Goal: Task Accomplishment & Management: Manage account settings

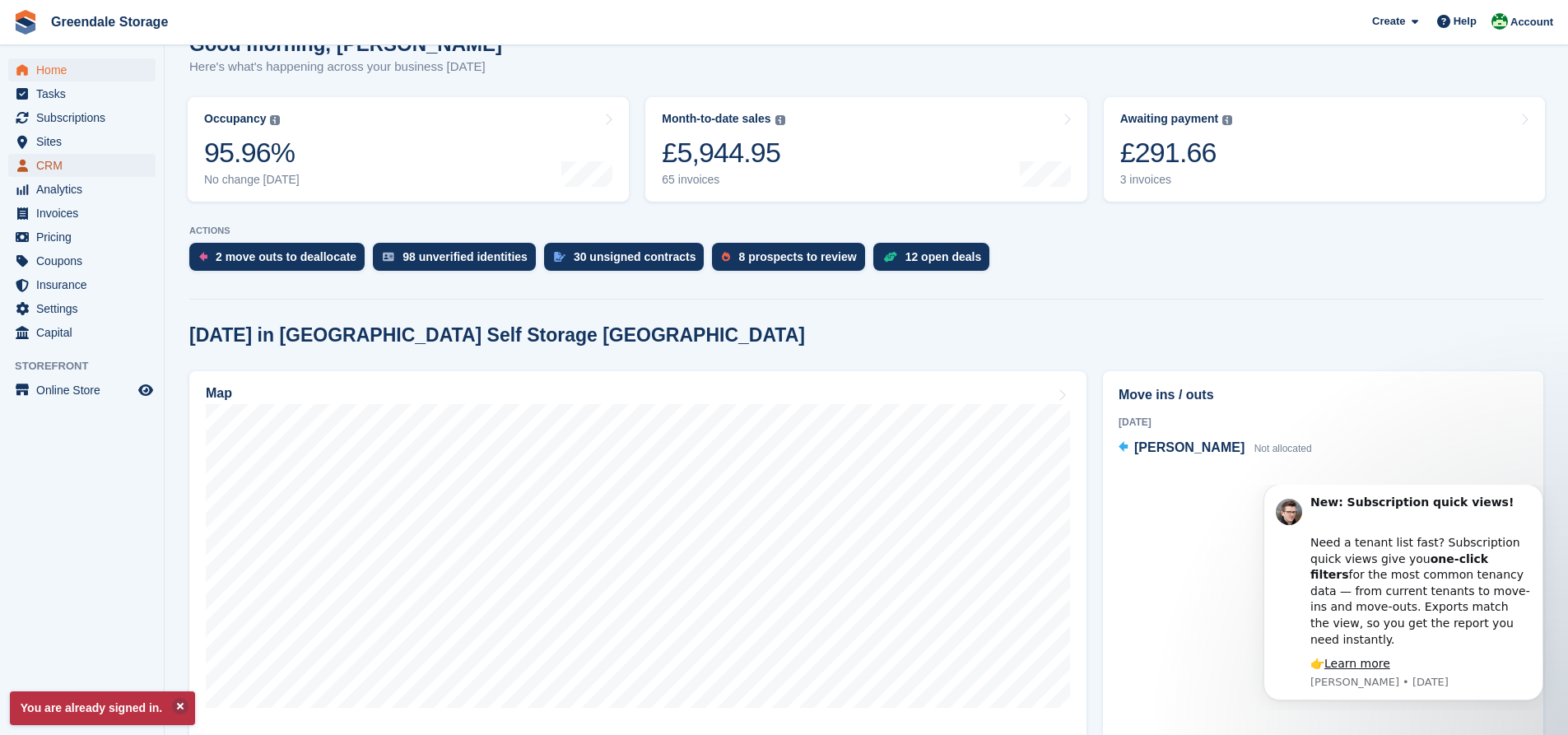
click at [49, 161] on span "CRM" at bounding box center [85, 166] width 99 height 23
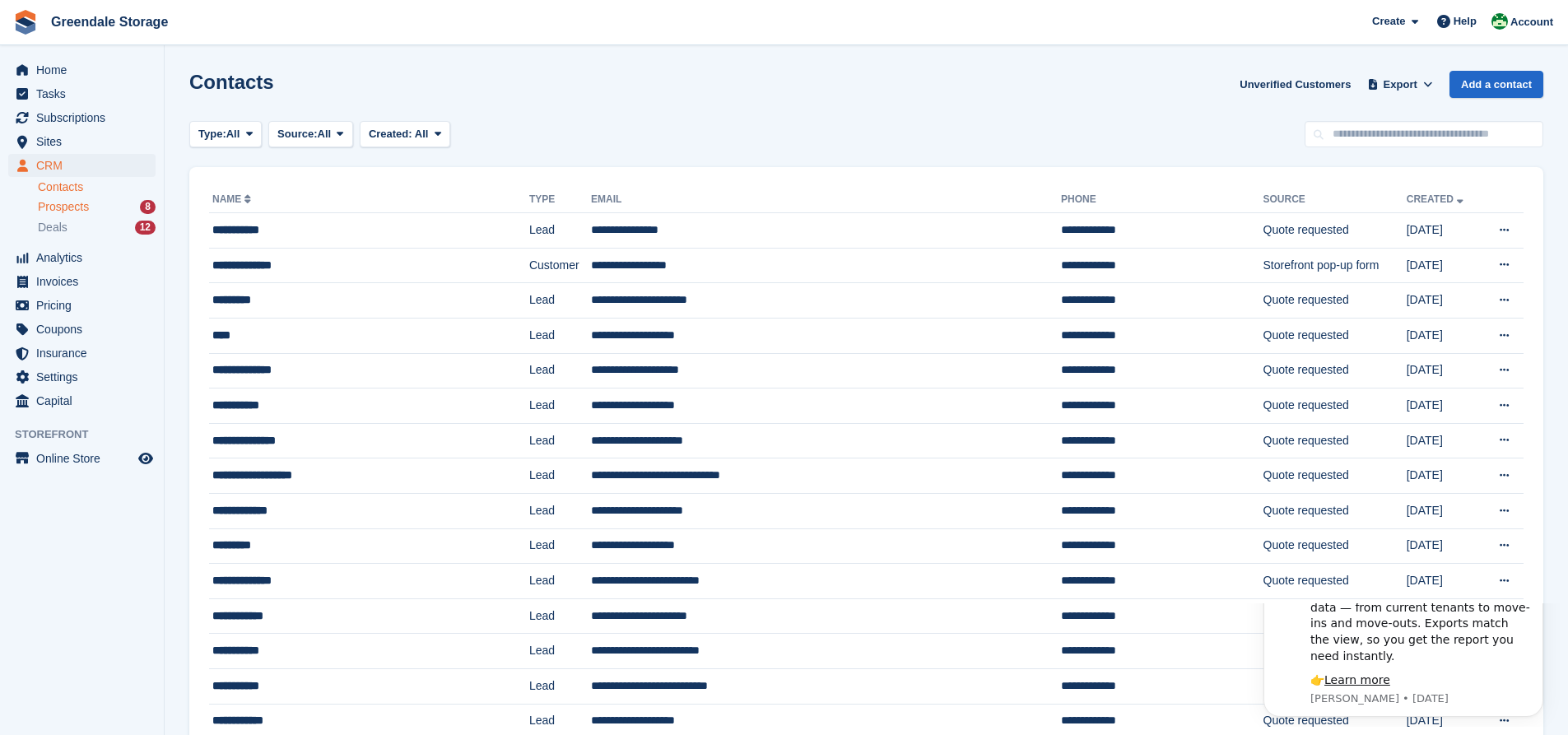
click at [82, 202] on span "Prospects" at bounding box center [63, 207] width 51 height 16
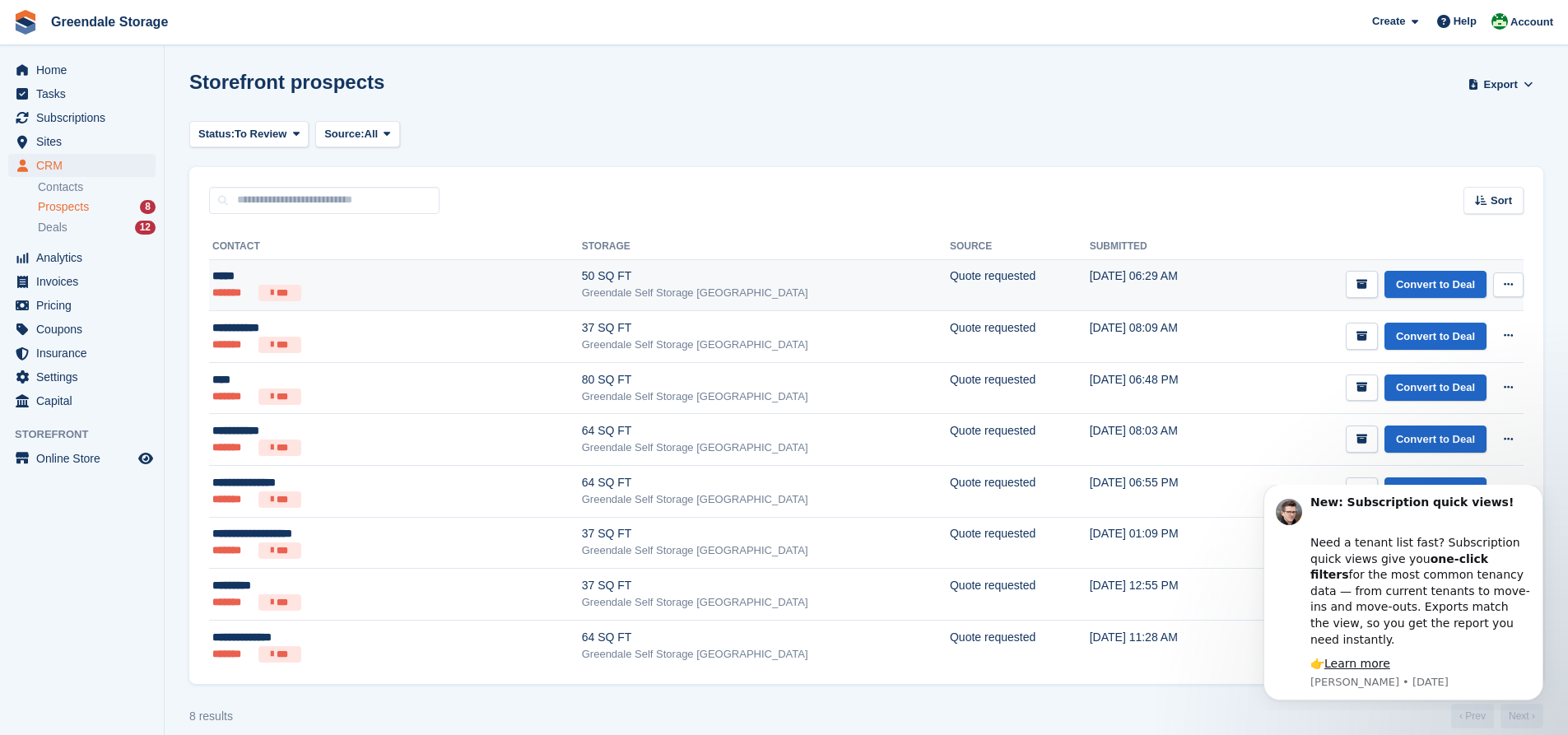
click at [1505, 280] on icon at bounding box center [1508, 284] width 9 height 11
click at [1407, 368] on p "Delete prospect" at bounding box center [1444, 374] width 143 height 22
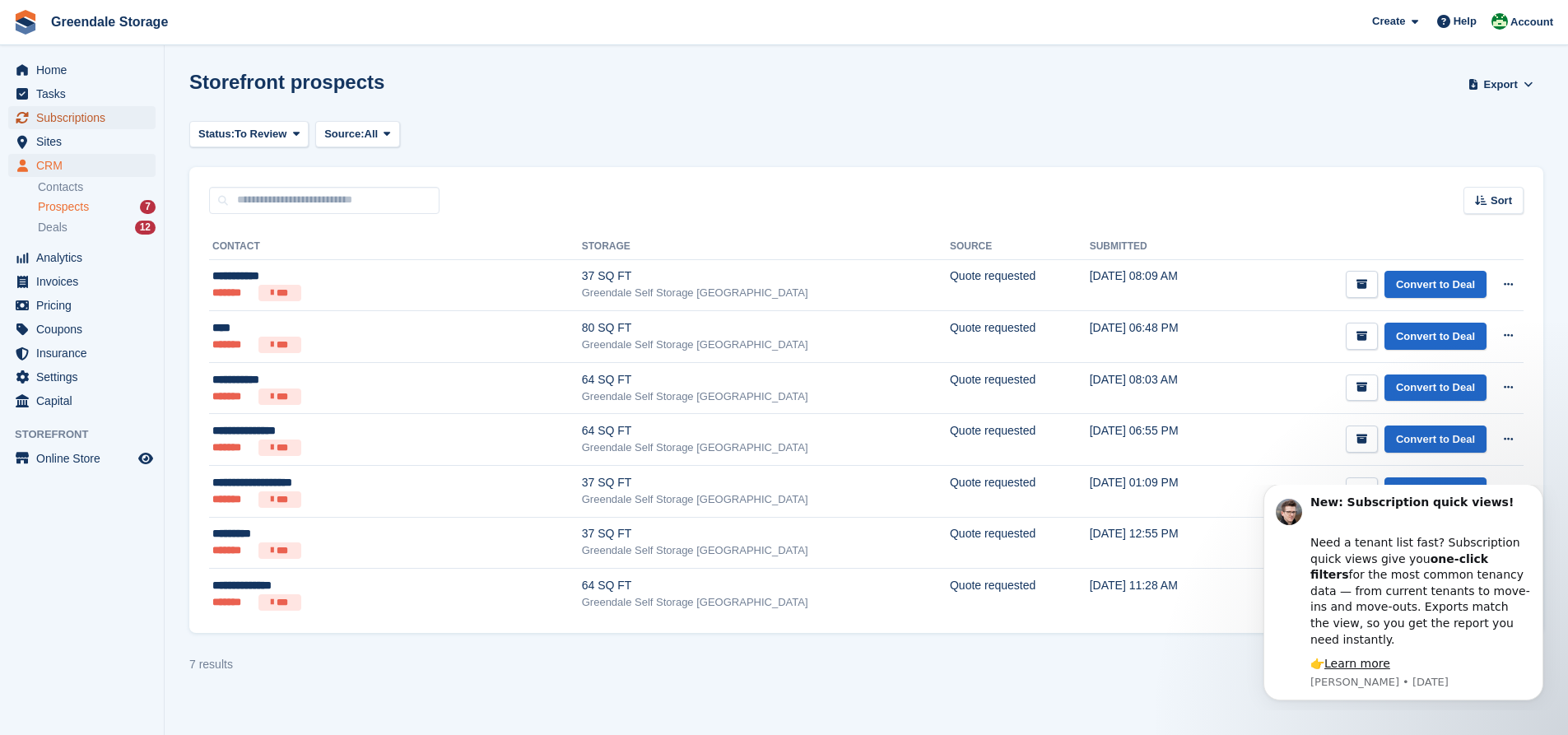
click at [74, 122] on span "Subscriptions" at bounding box center [85, 118] width 99 height 23
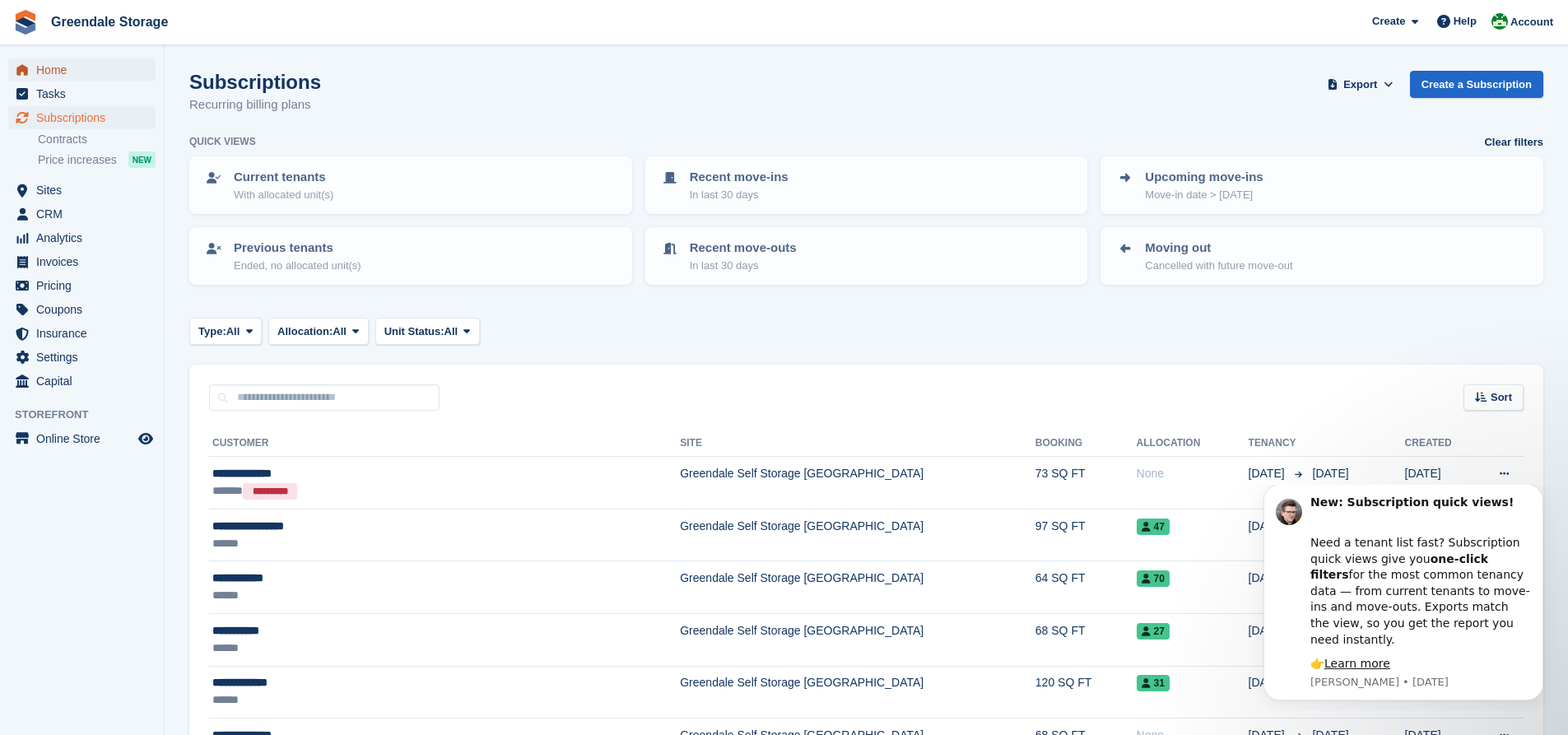
click at [42, 68] on span "Home" at bounding box center [85, 70] width 99 height 23
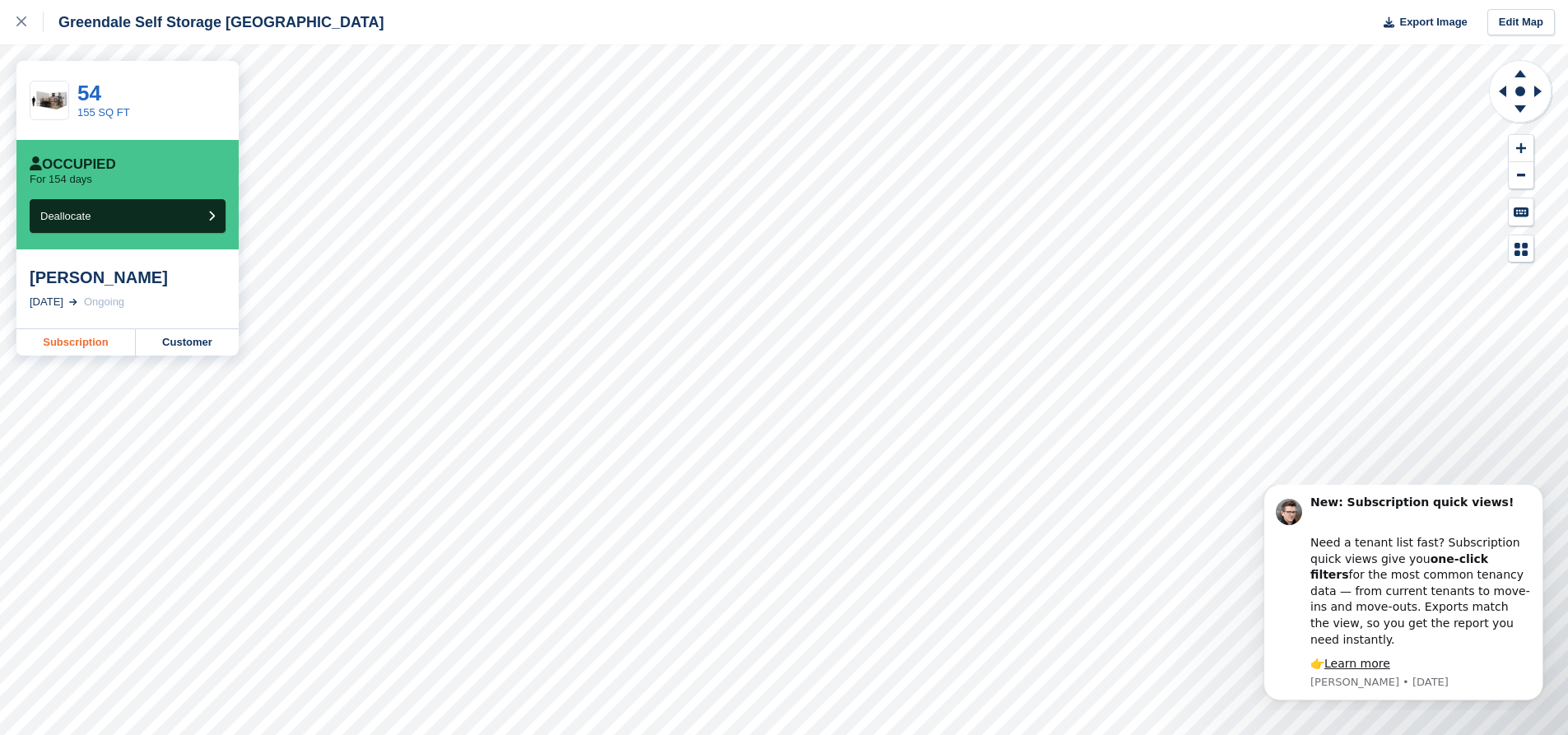
click at [77, 343] on link "Subscription" at bounding box center [76, 342] width 120 height 26
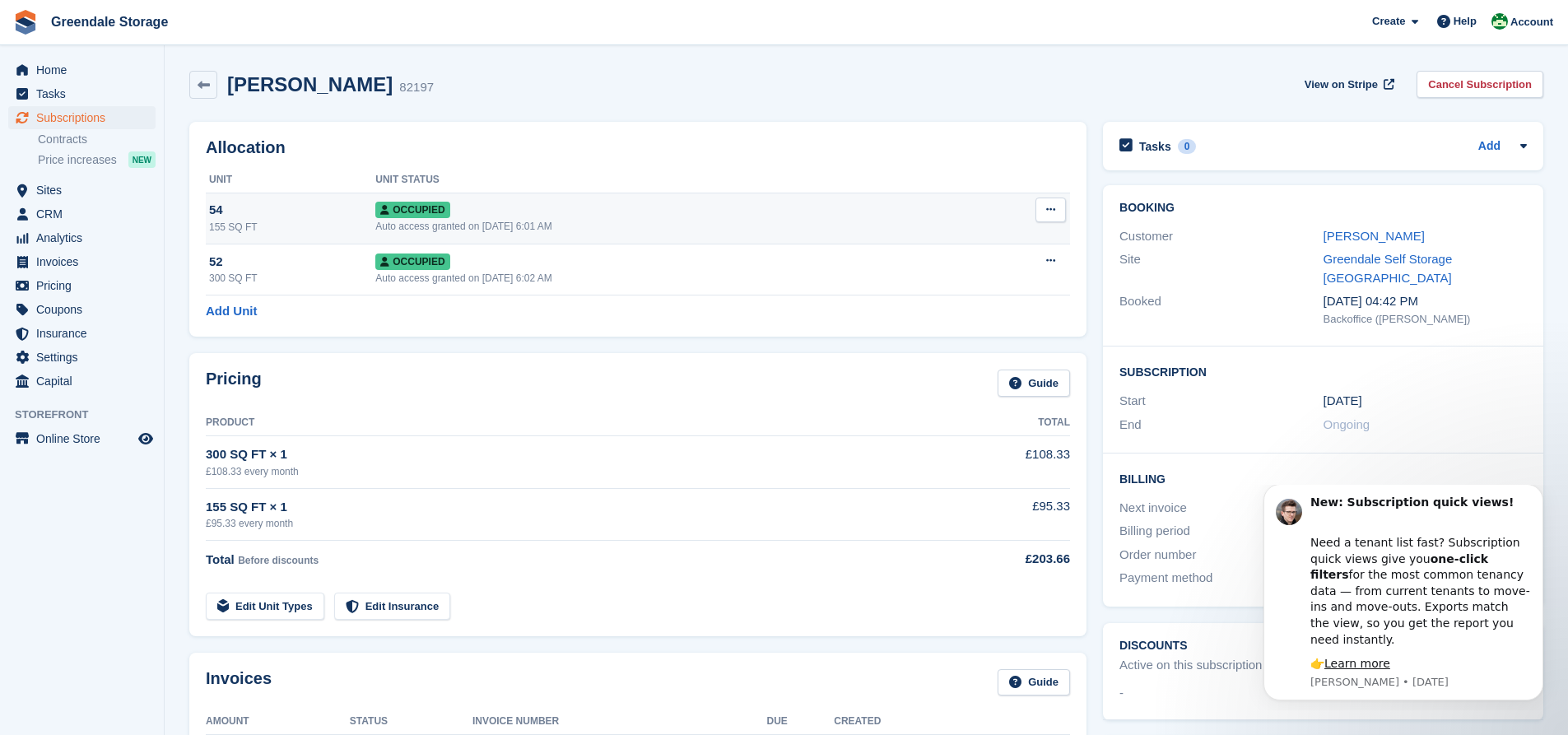
click at [1047, 208] on icon at bounding box center [1050, 209] width 9 height 11
click at [952, 297] on p "Deallocate" at bounding box center [986, 299] width 143 height 22
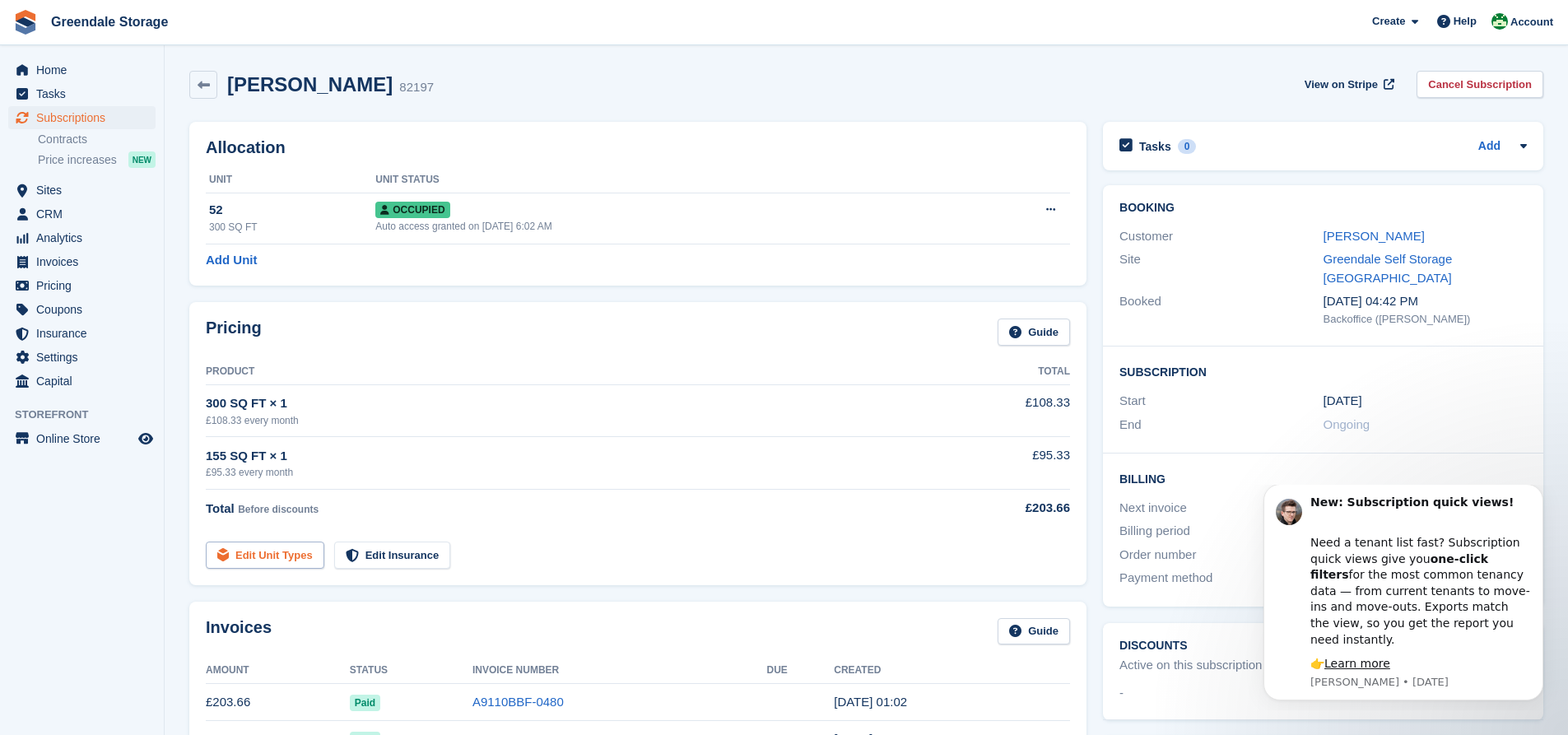
click at [277, 551] on link "Edit Unit Types" at bounding box center [265, 555] width 119 height 27
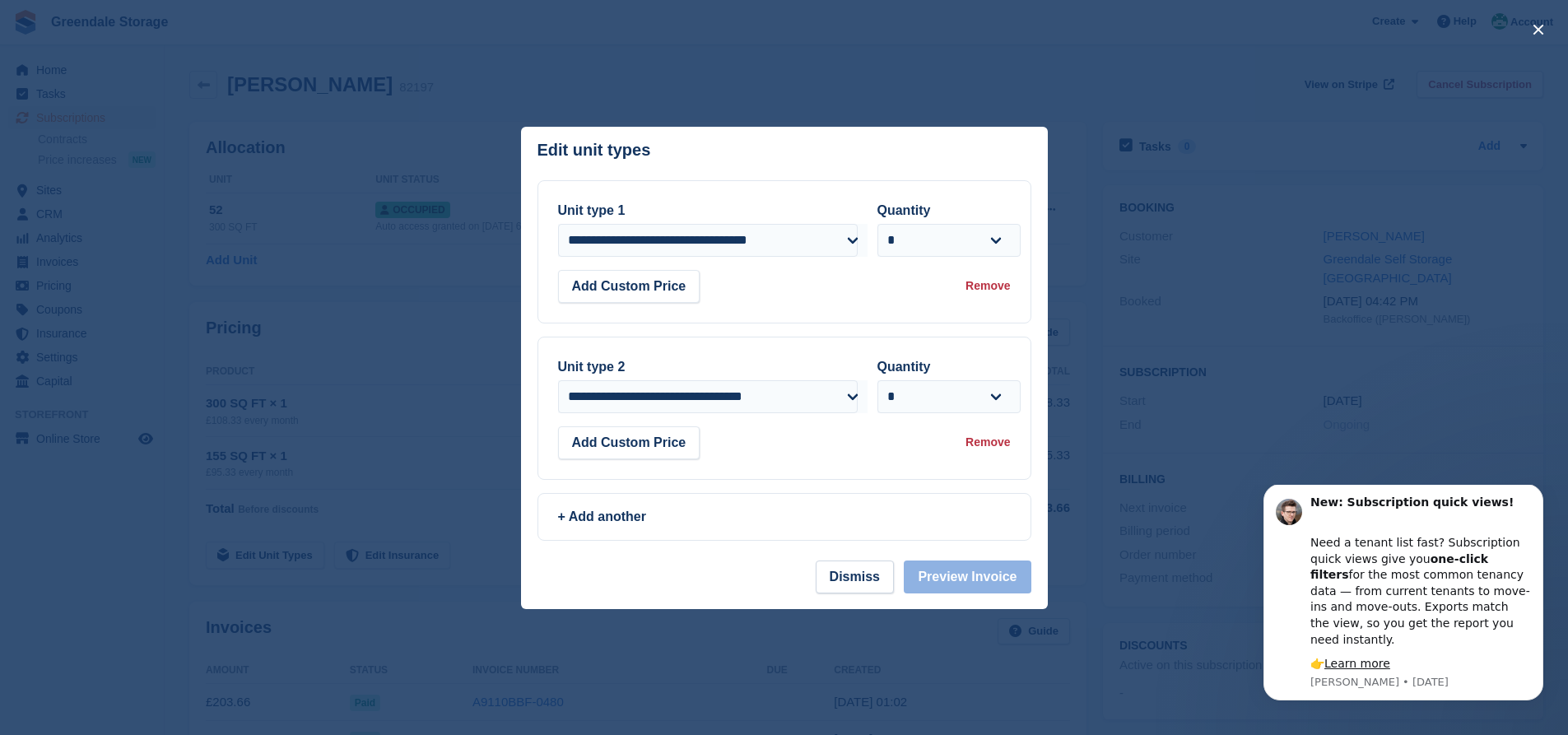
click at [990, 444] on div "Remove" at bounding box center [988, 442] width 44 height 18
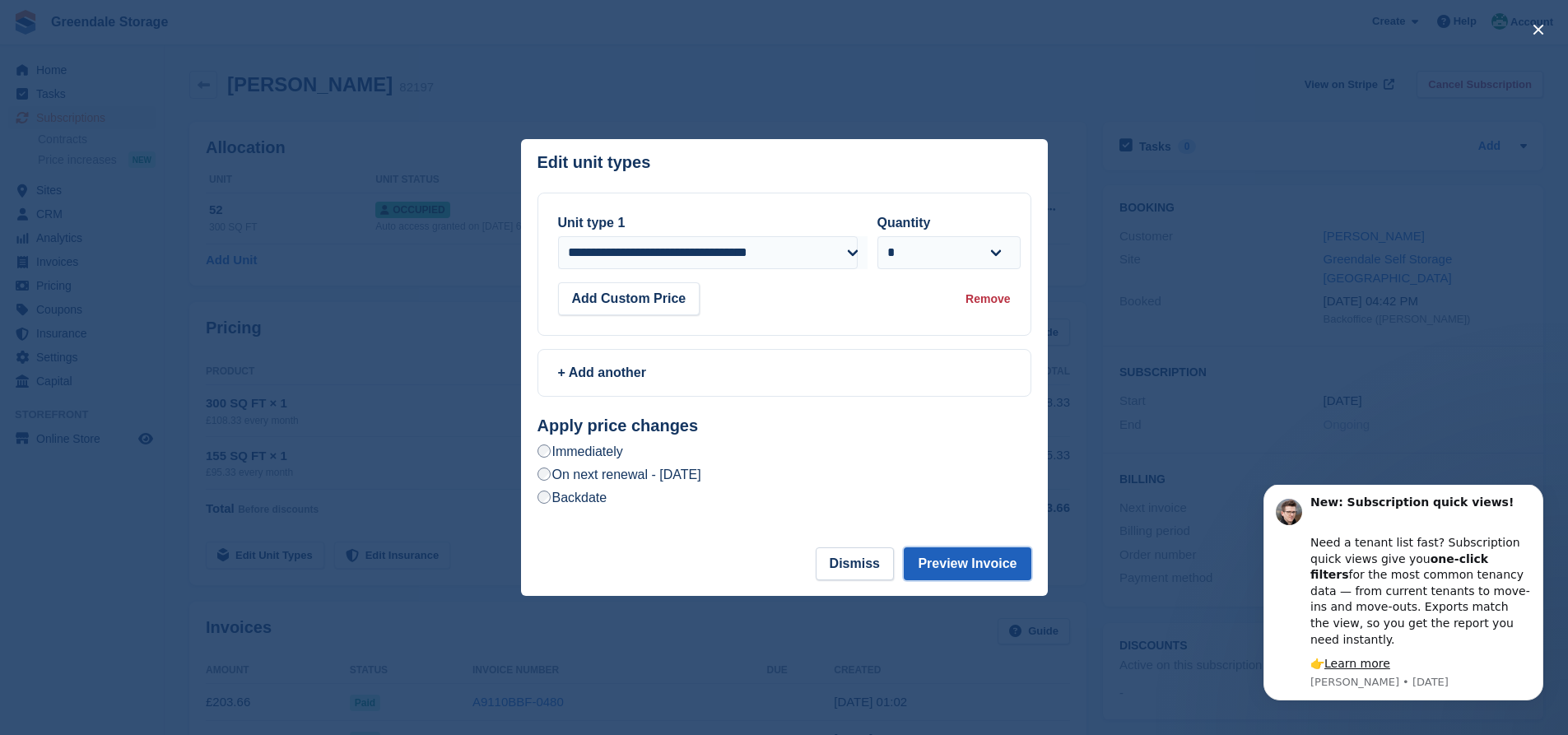
click at [972, 561] on button "Preview Invoice" at bounding box center [968, 564] width 127 height 33
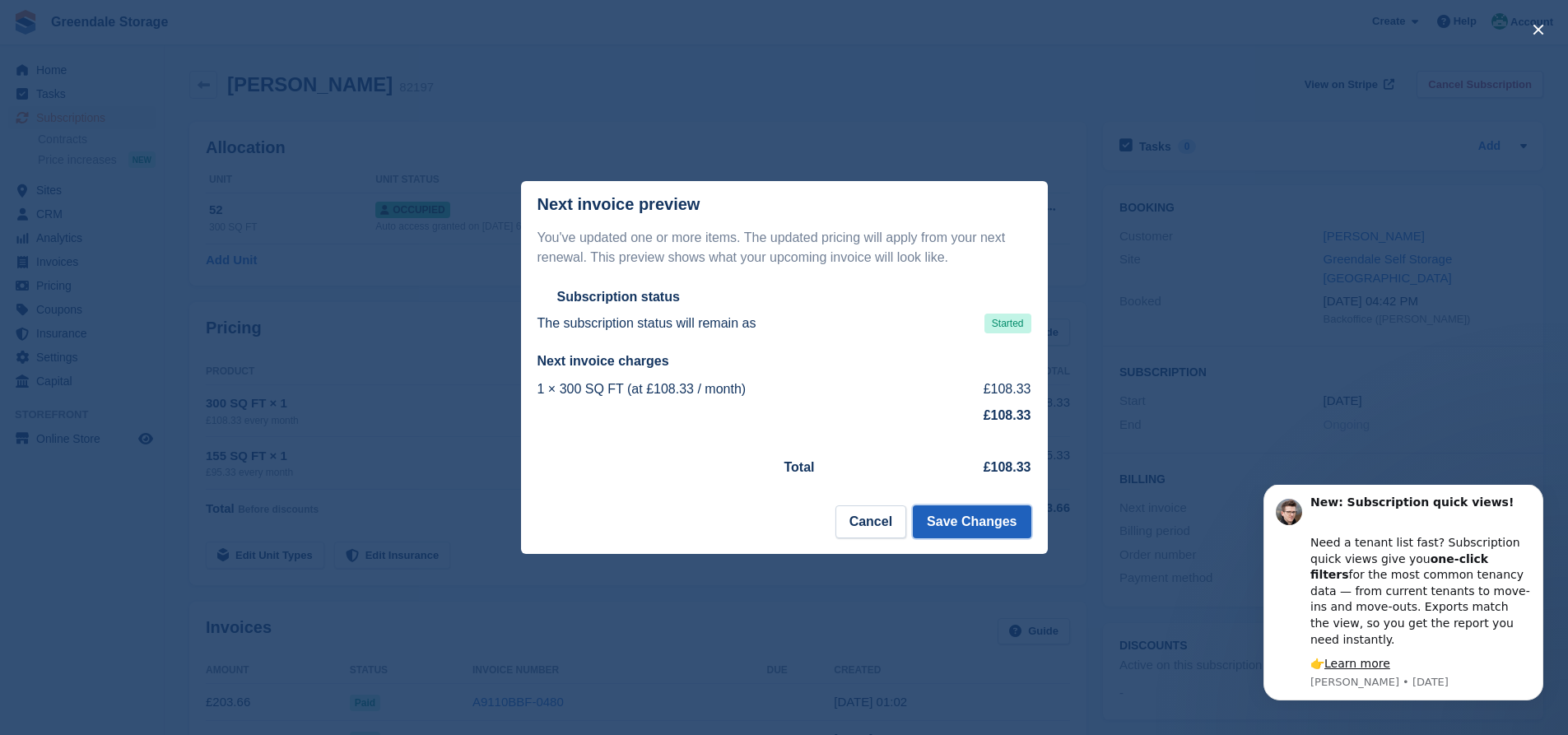
click at [967, 523] on button "Save Changes" at bounding box center [972, 521] width 118 height 33
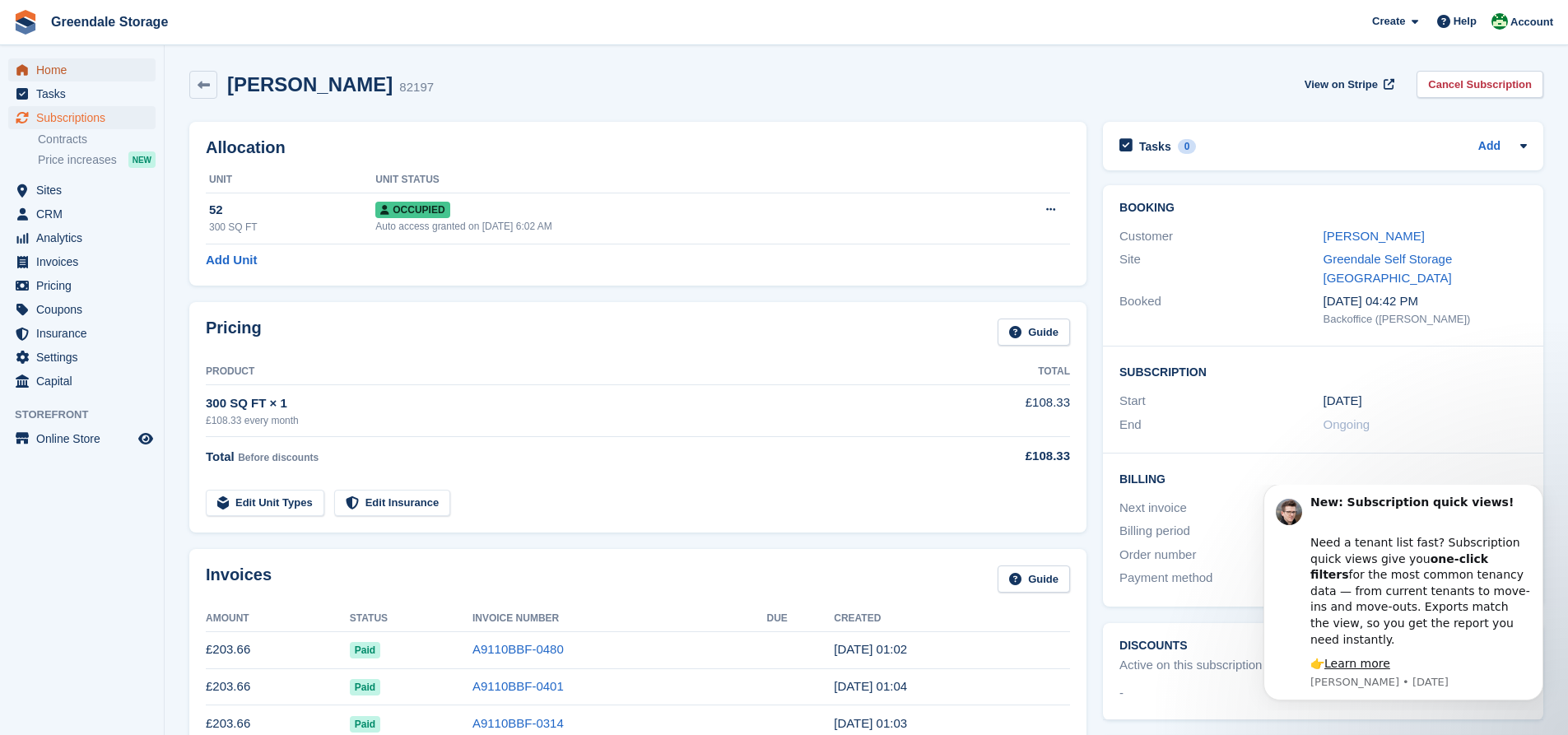
click at [46, 69] on span "Home" at bounding box center [85, 70] width 99 height 23
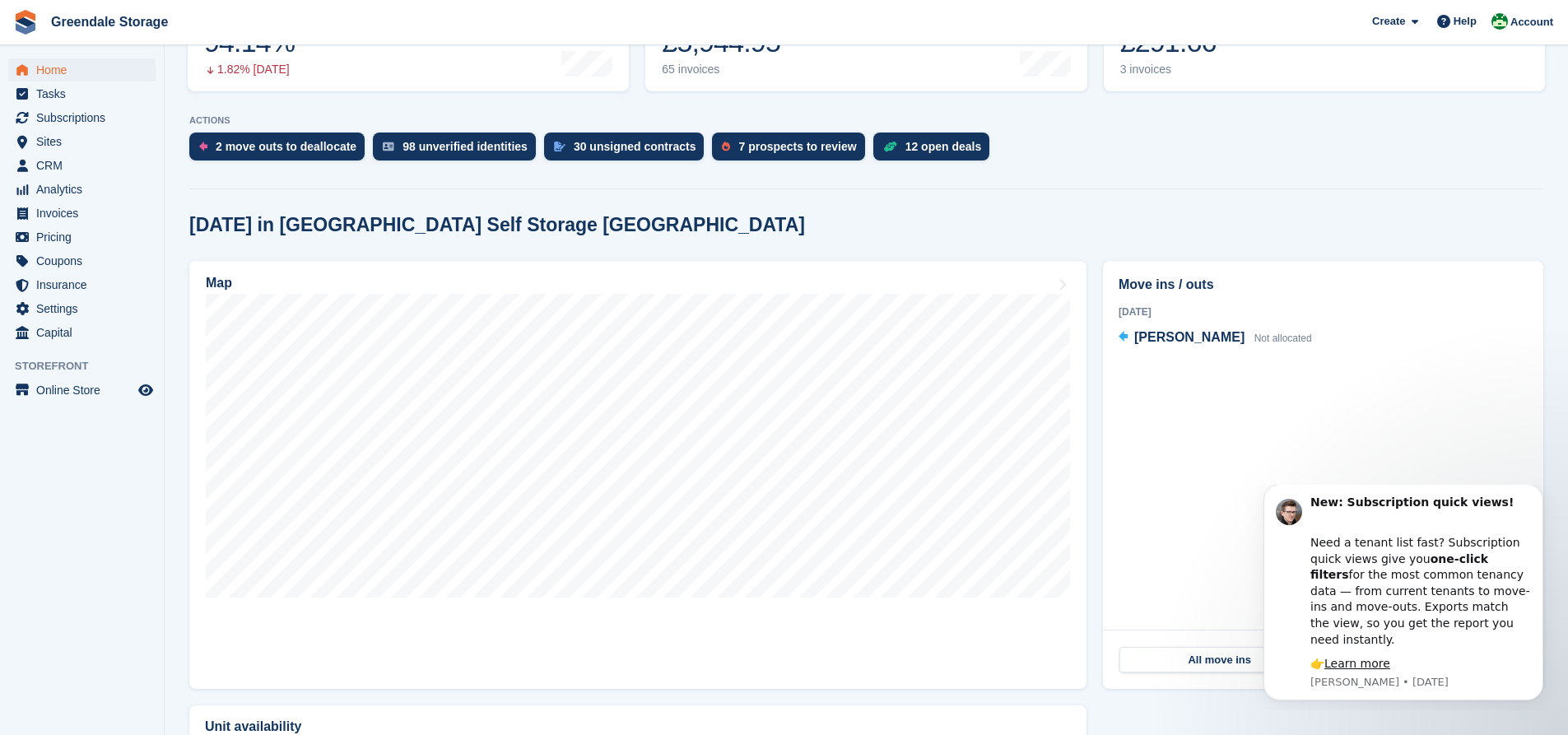
scroll to position [329, 0]
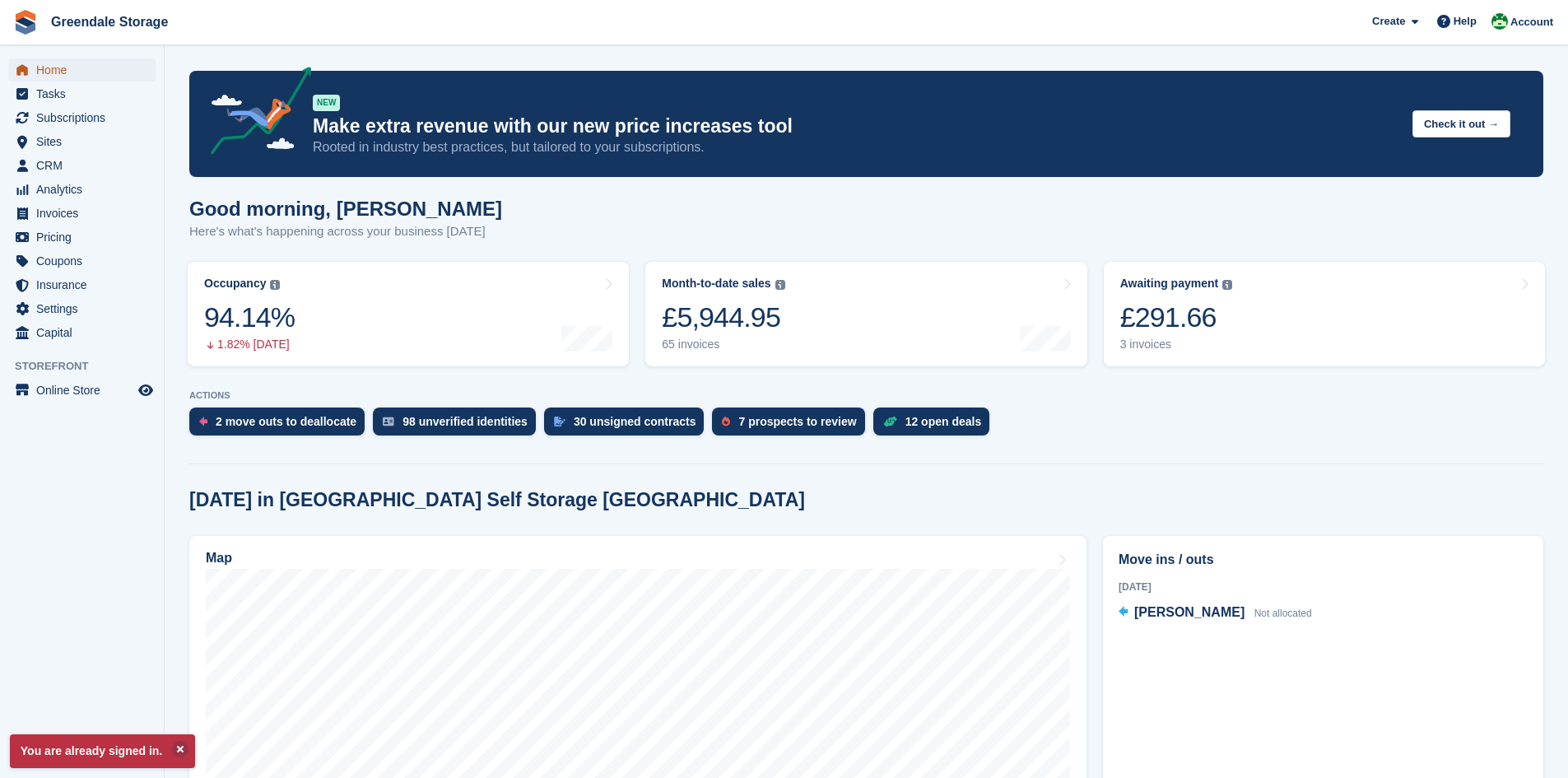
click at [47, 66] on span "Home" at bounding box center [85, 70] width 99 height 23
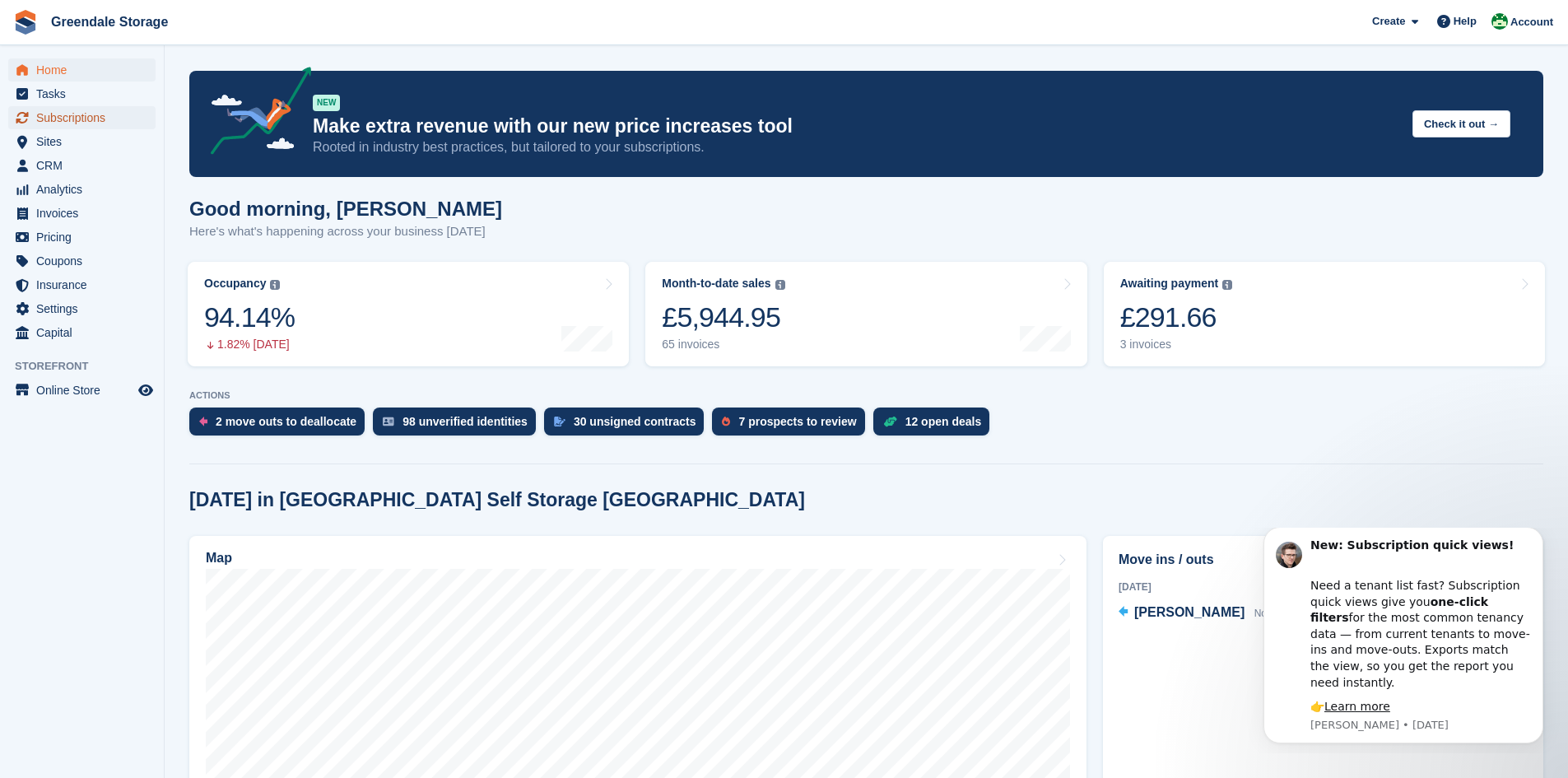
click at [57, 107] on span "Subscriptions" at bounding box center [85, 118] width 99 height 23
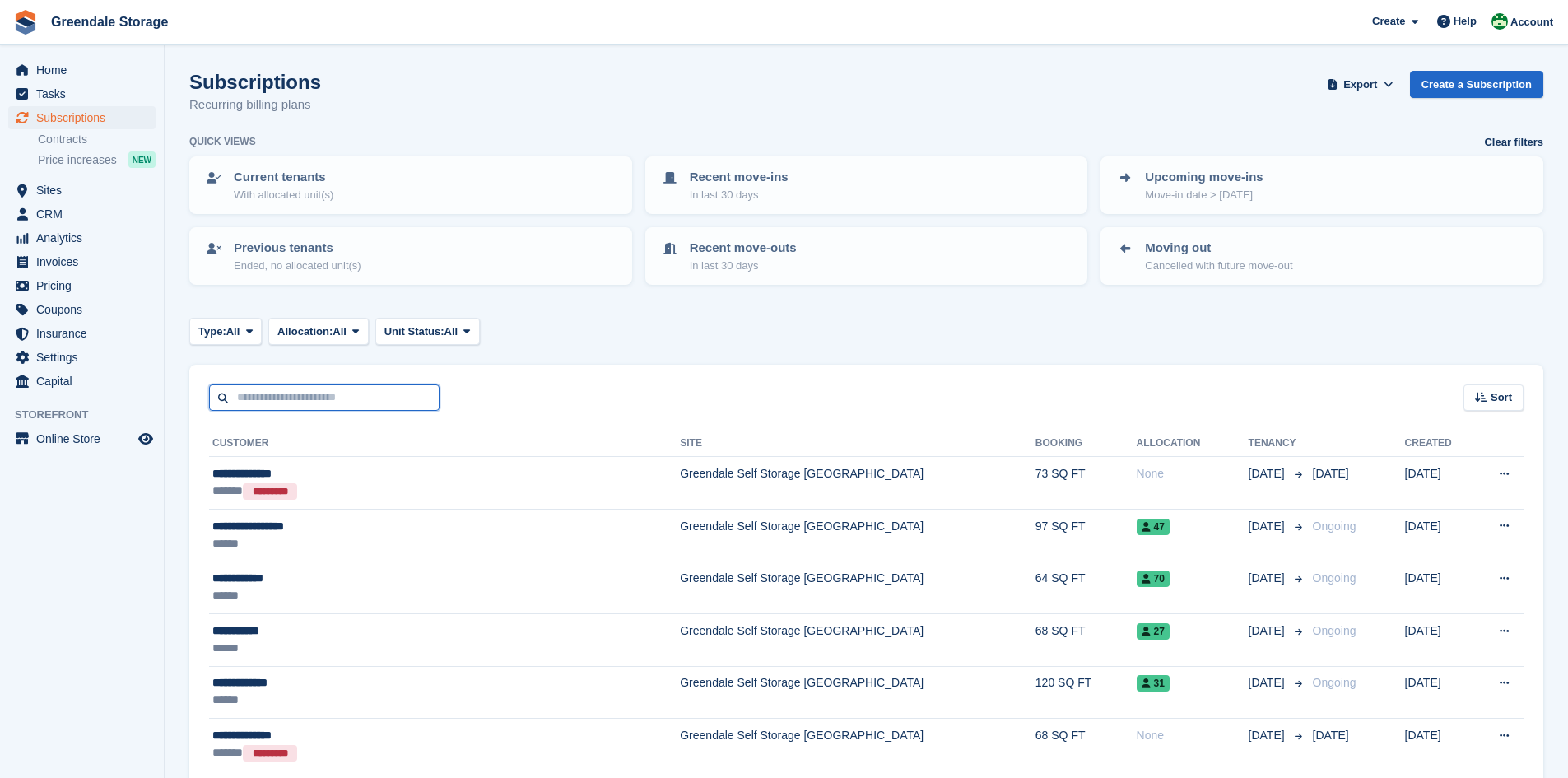
click at [338, 390] on input "text" at bounding box center [324, 398] width 231 height 27
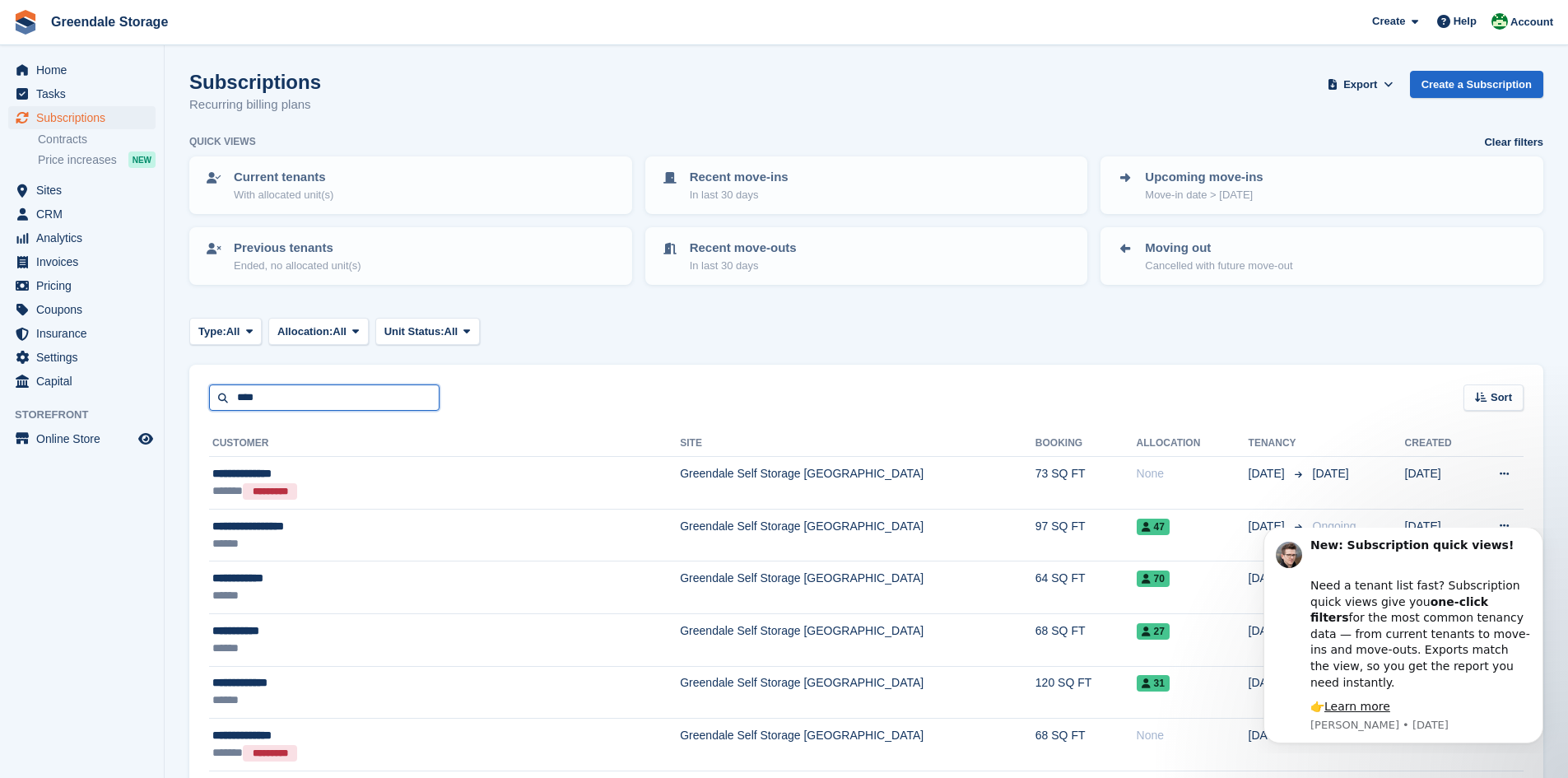
type input "****"
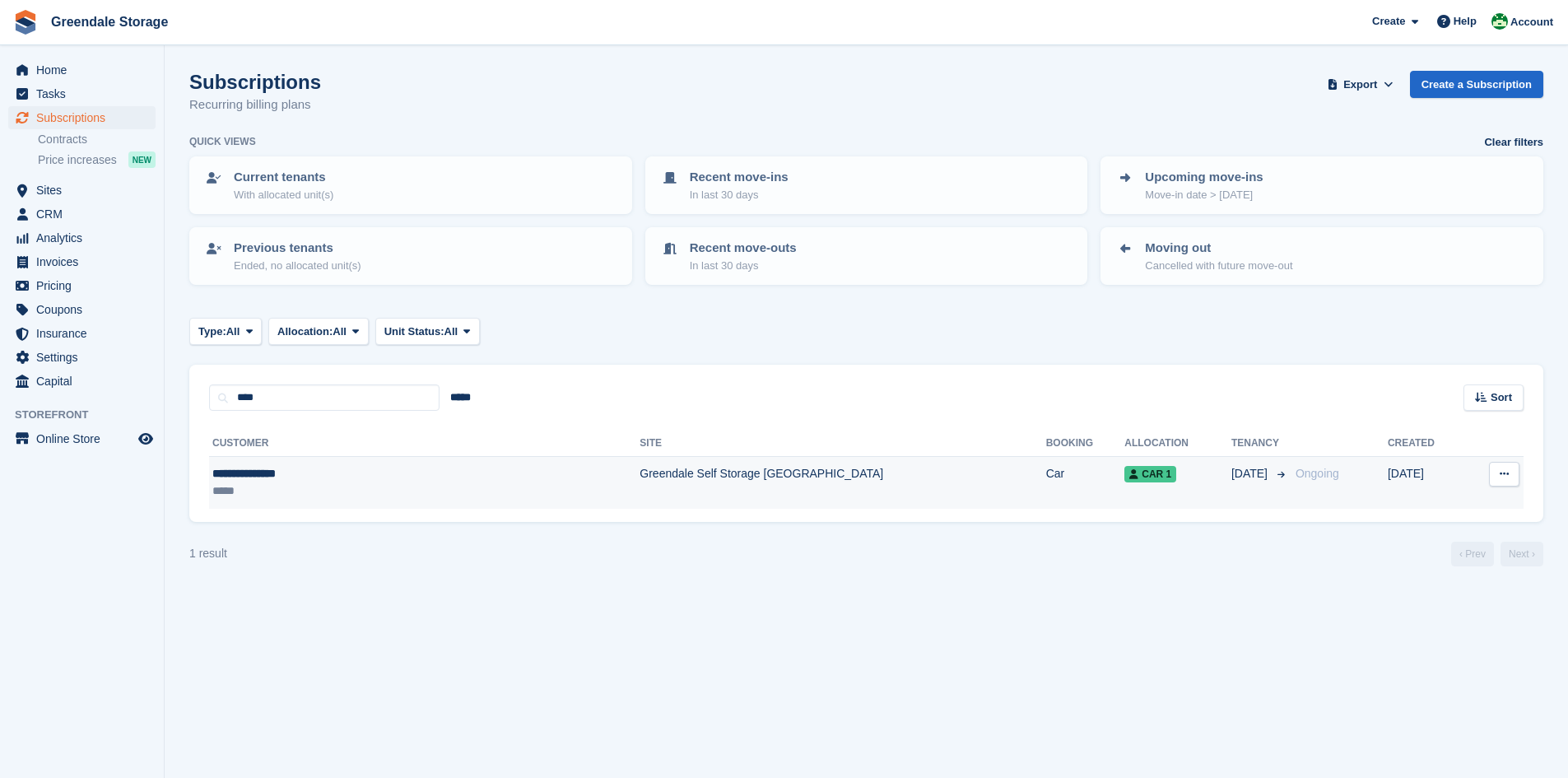
click at [1500, 470] on icon at bounding box center [1504, 473] width 9 height 11
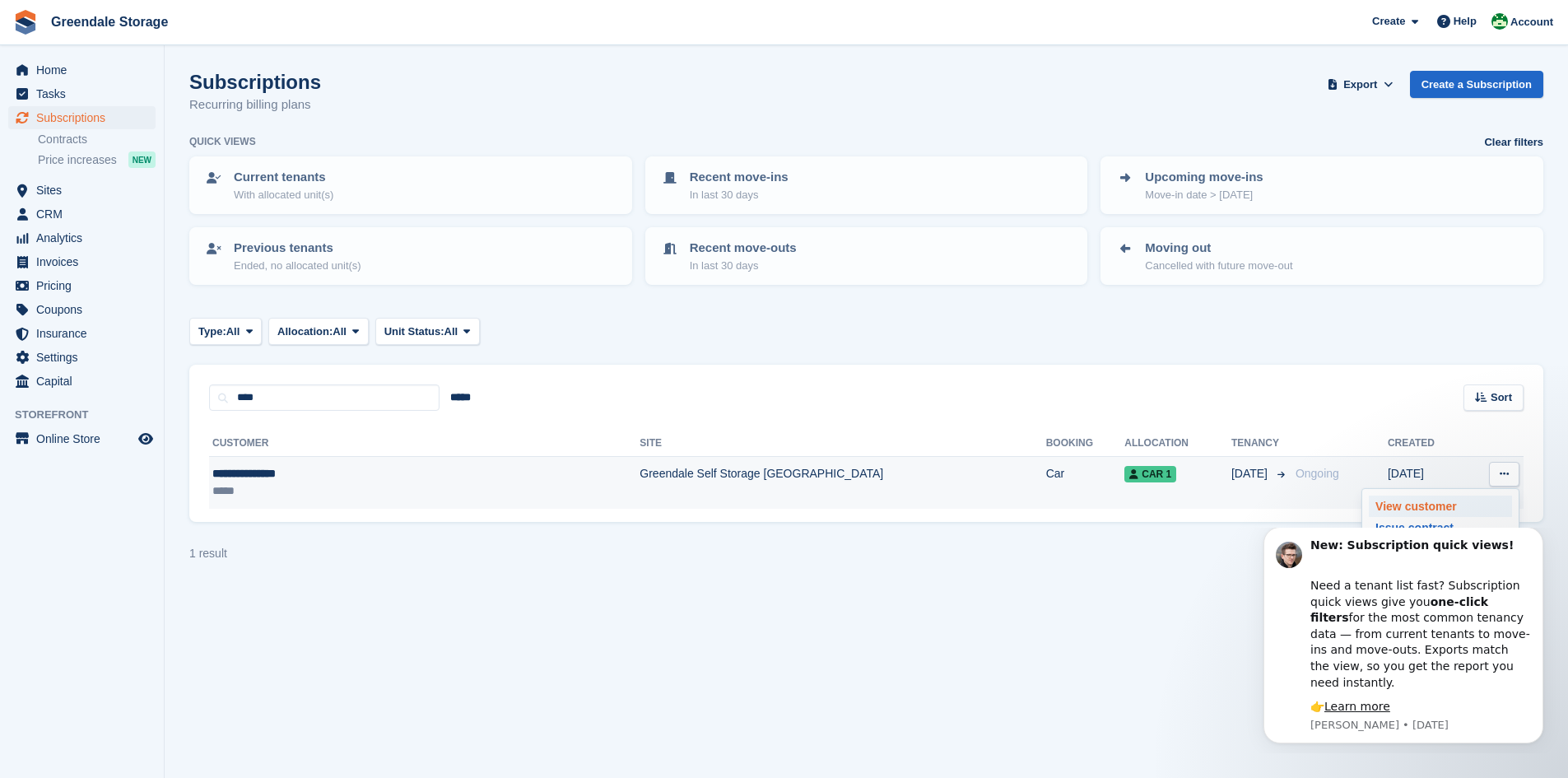
click at [1441, 510] on p "View customer" at bounding box center [1440, 507] width 143 height 22
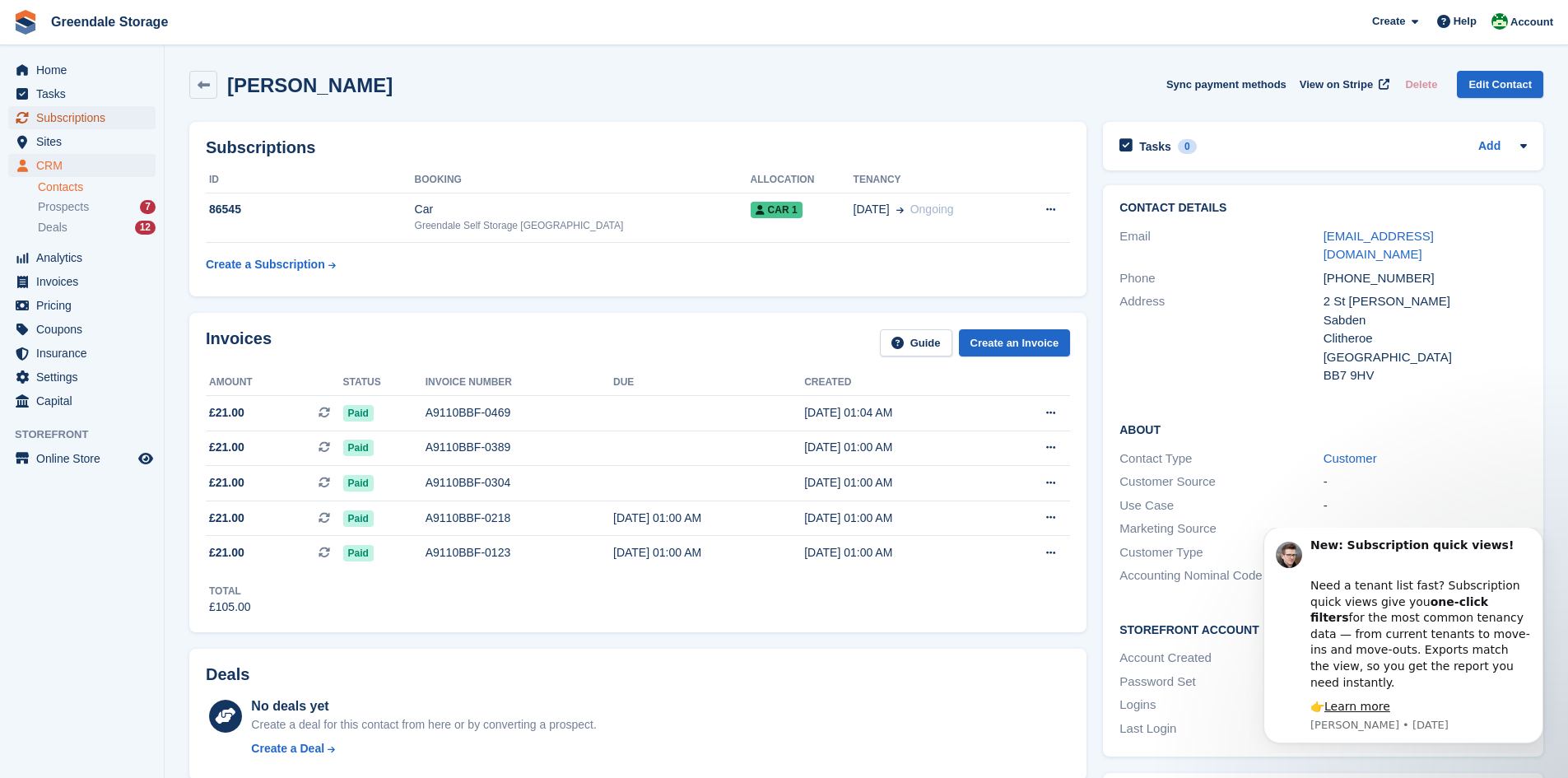
click at [66, 119] on span "Subscriptions" at bounding box center [85, 118] width 99 height 23
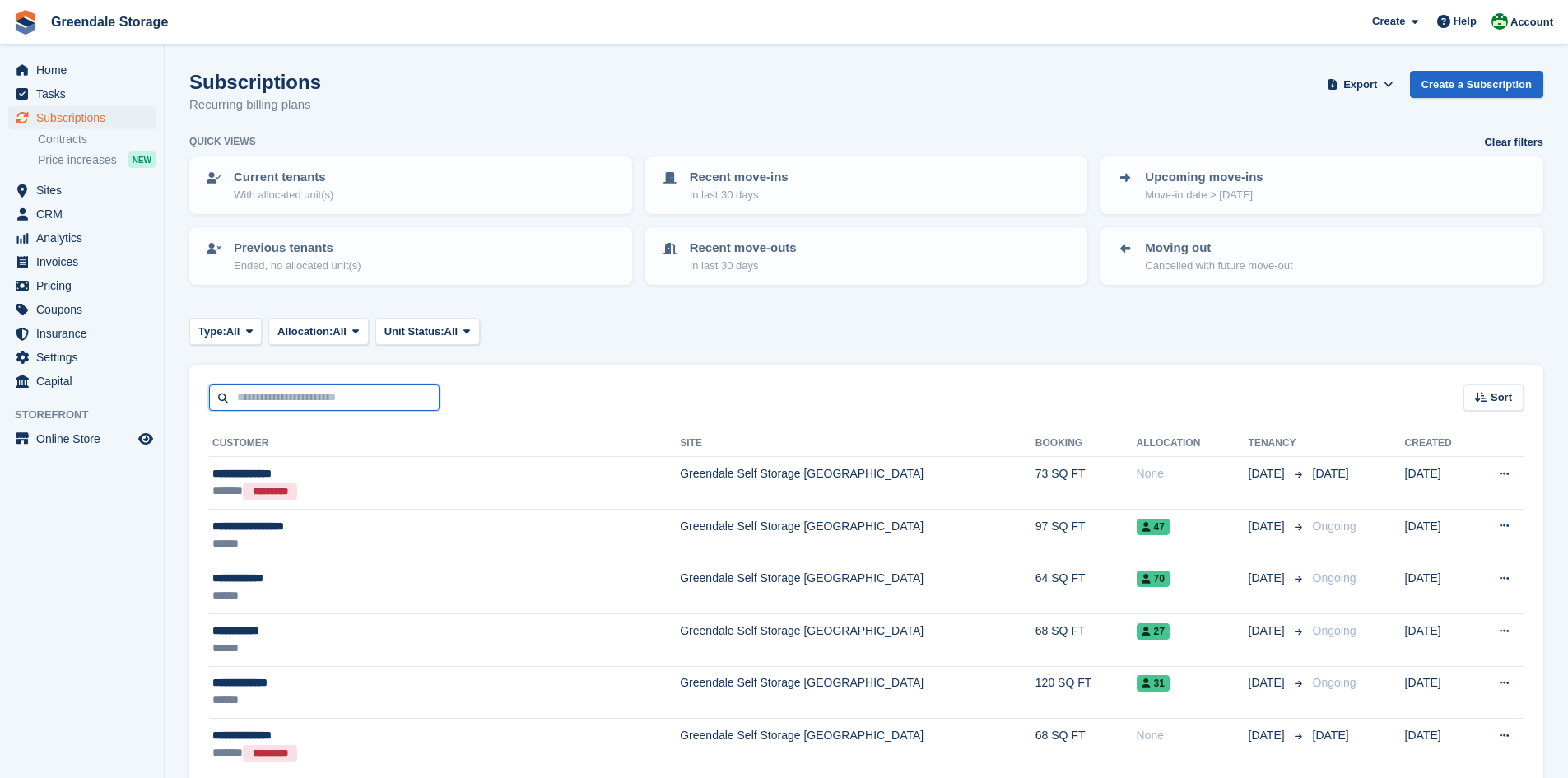
click at [249, 391] on input "text" at bounding box center [324, 398] width 231 height 27
type input "***"
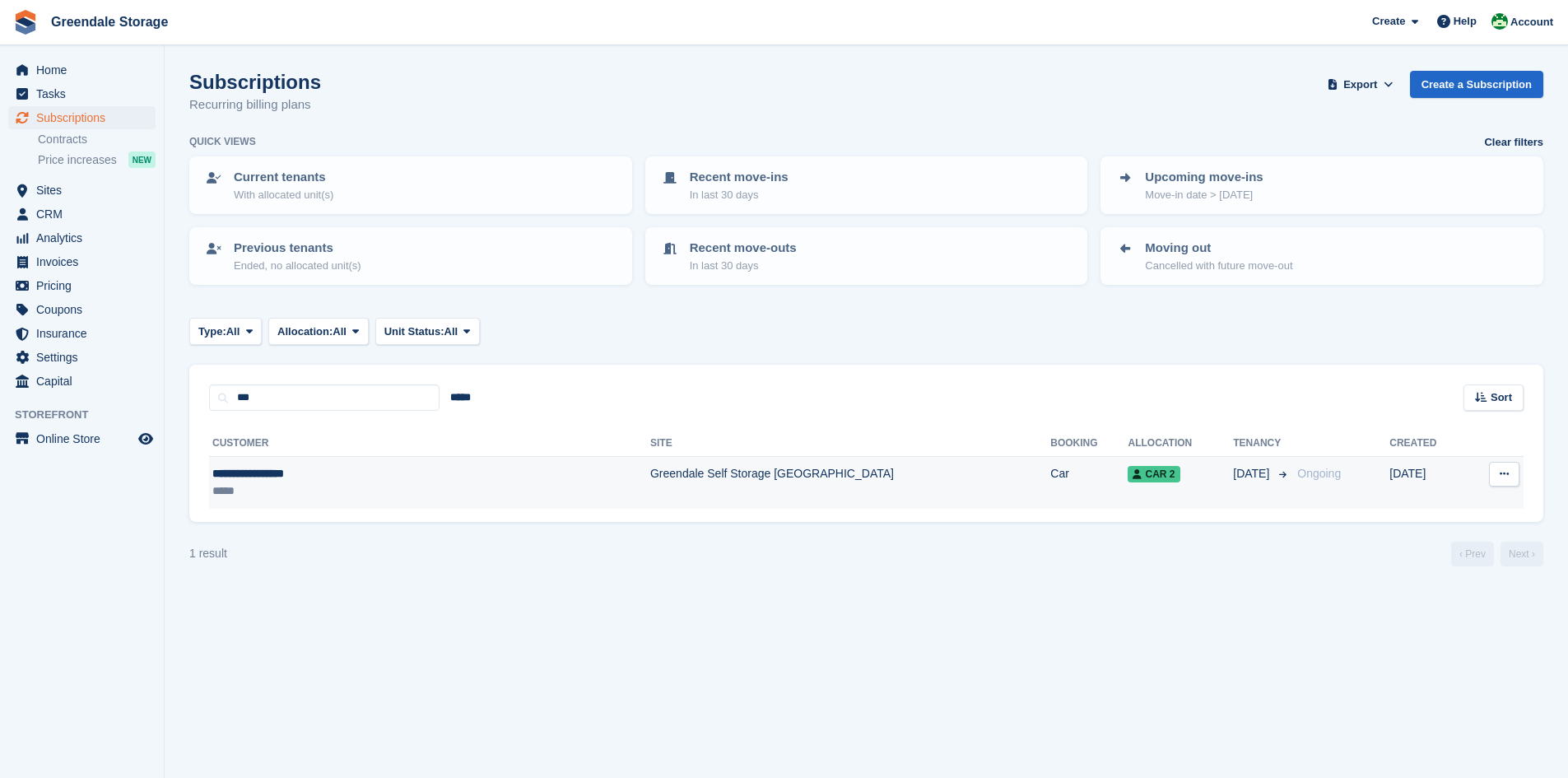
click at [1504, 473] on icon at bounding box center [1504, 473] width 9 height 11
click at [1451, 497] on p "View customer" at bounding box center [1440, 507] width 143 height 22
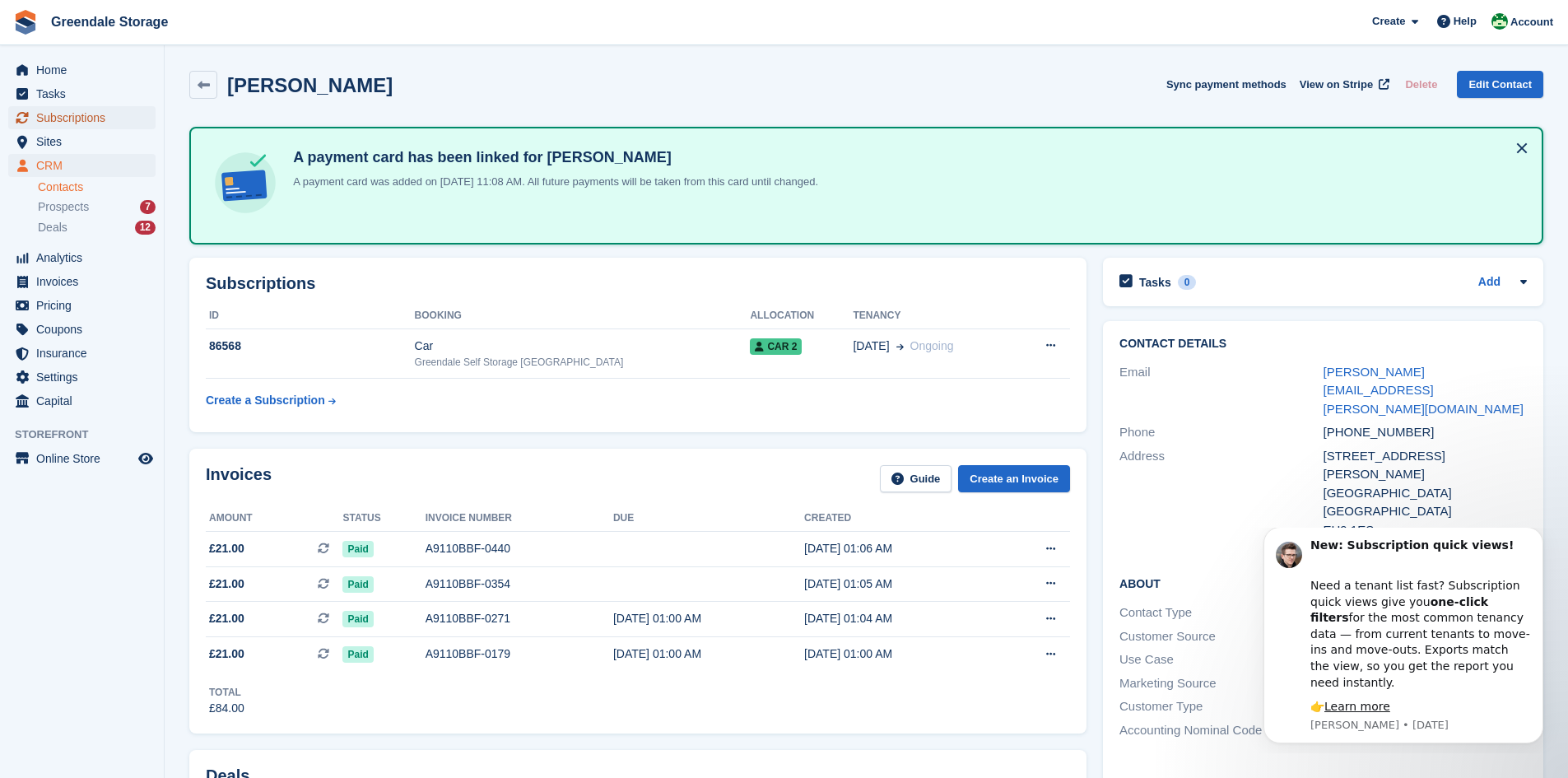
click at [55, 123] on span "Subscriptions" at bounding box center [85, 118] width 99 height 23
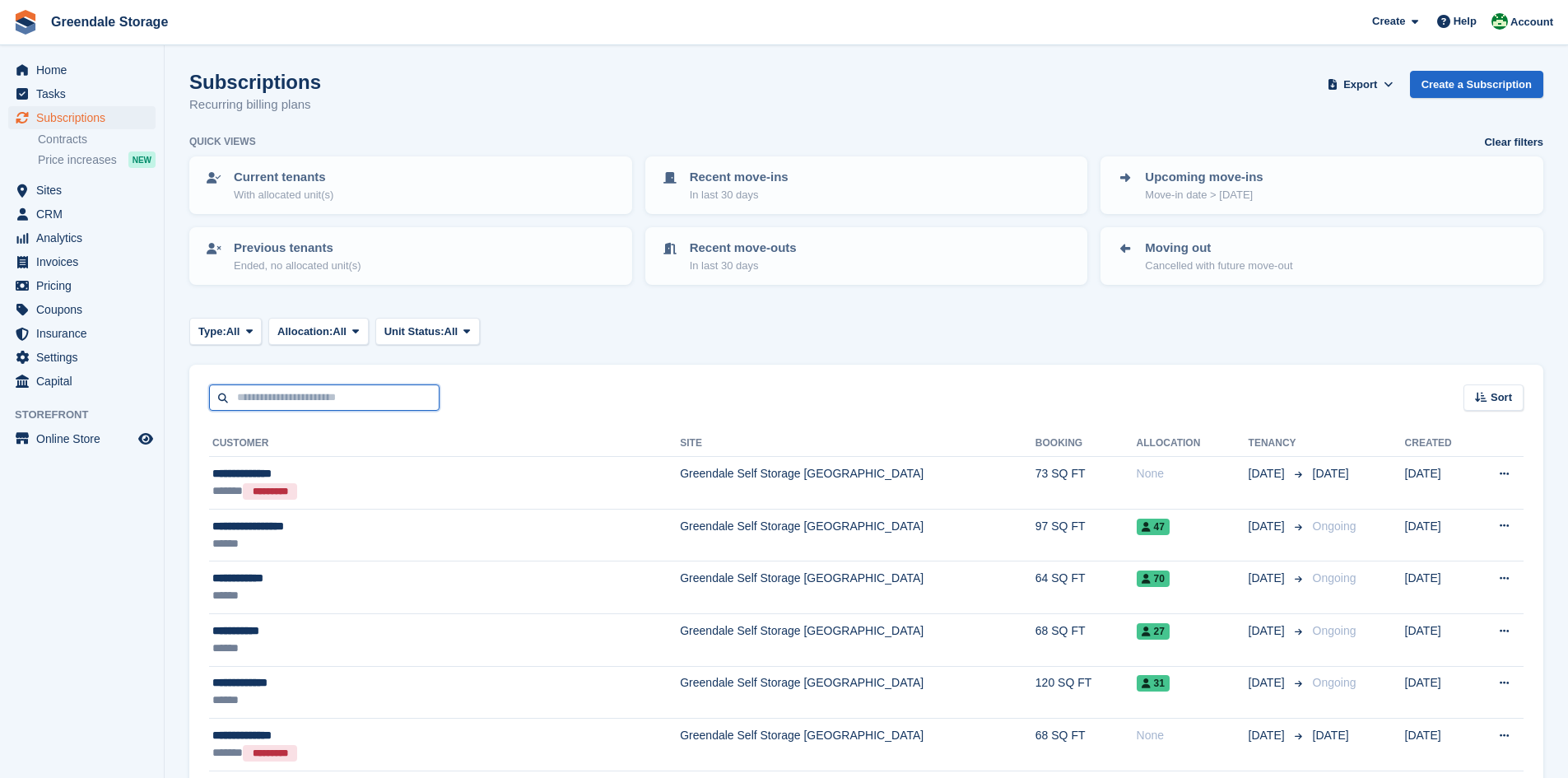
click at [259, 397] on input "text" at bounding box center [324, 398] width 231 height 27
type input "****"
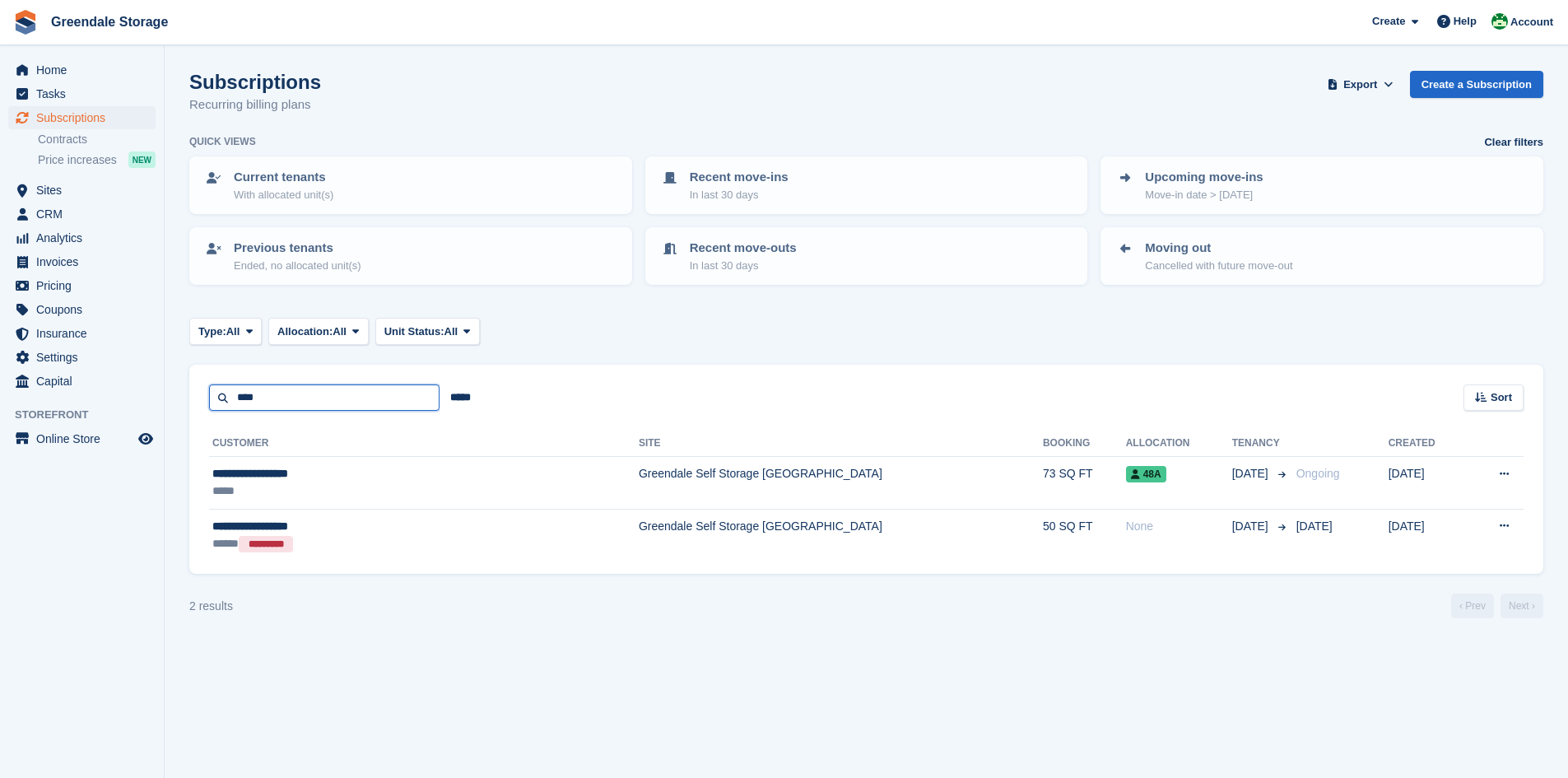
click at [282, 390] on input "****" at bounding box center [324, 398] width 231 height 27
type input "*****"
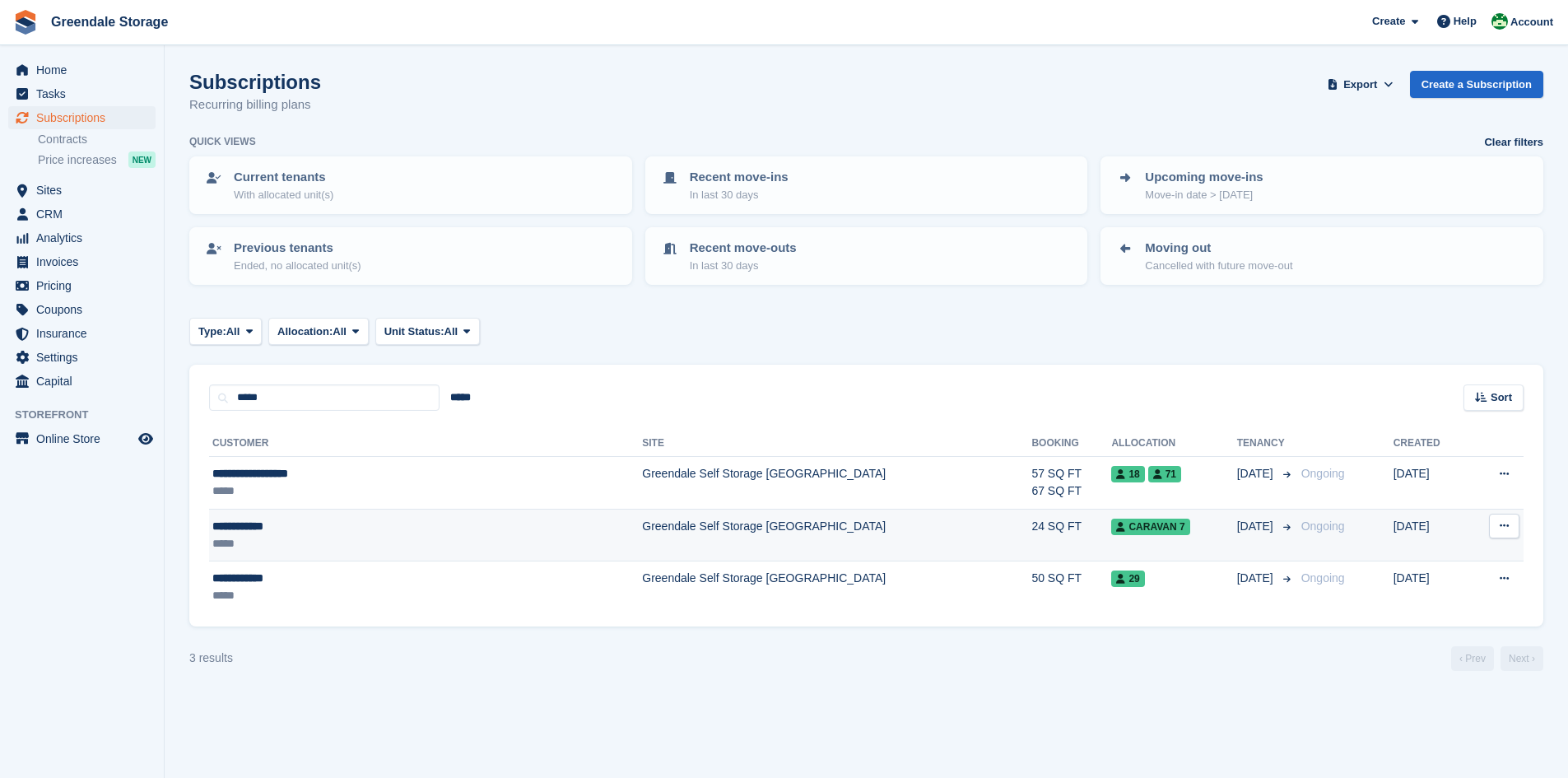
click at [1499, 521] on icon at bounding box center [1504, 525] width 9 height 11
click at [1437, 556] on p "View customer" at bounding box center [1440, 559] width 143 height 22
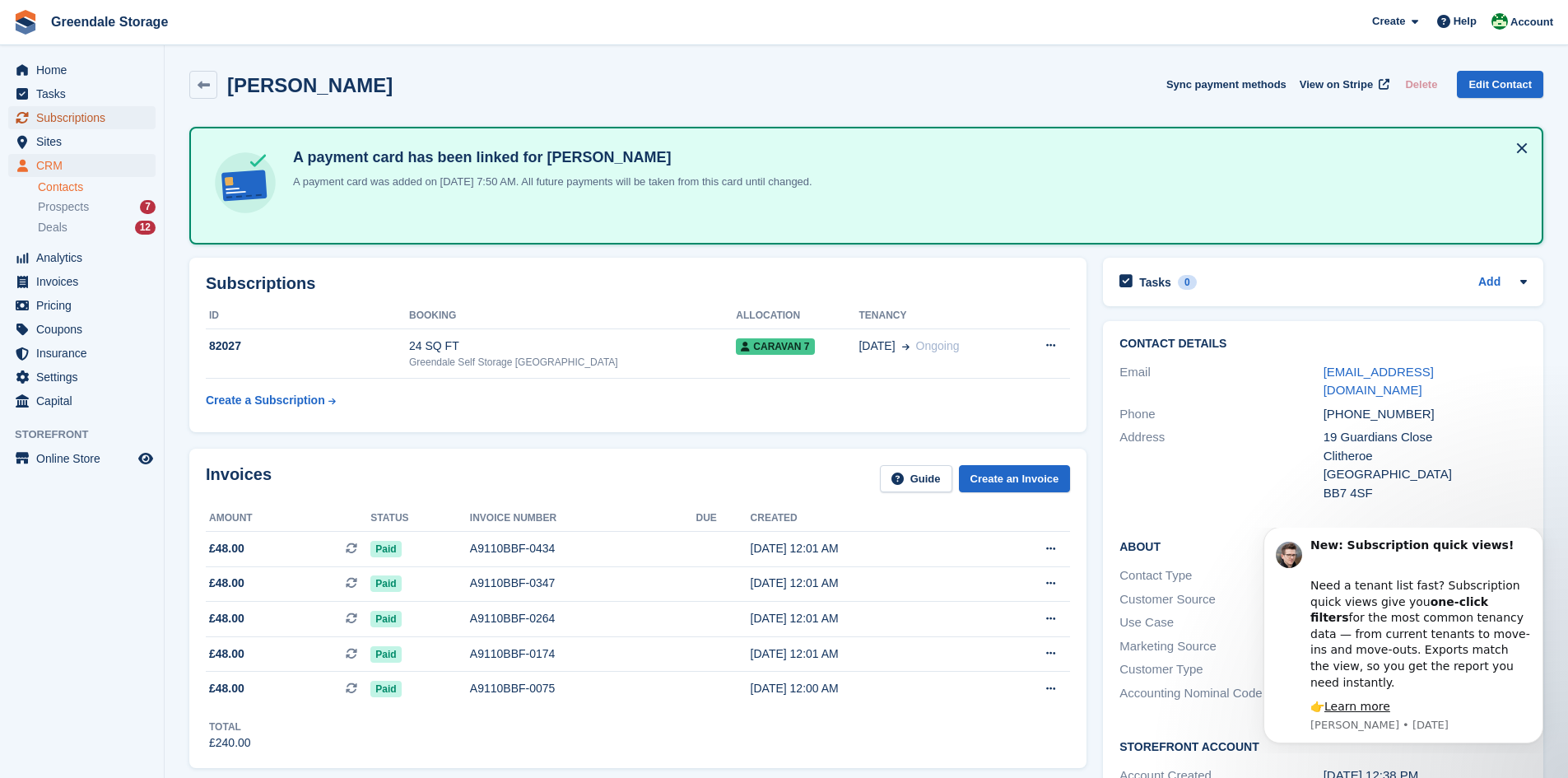
click at [64, 114] on span "Subscriptions" at bounding box center [85, 118] width 99 height 23
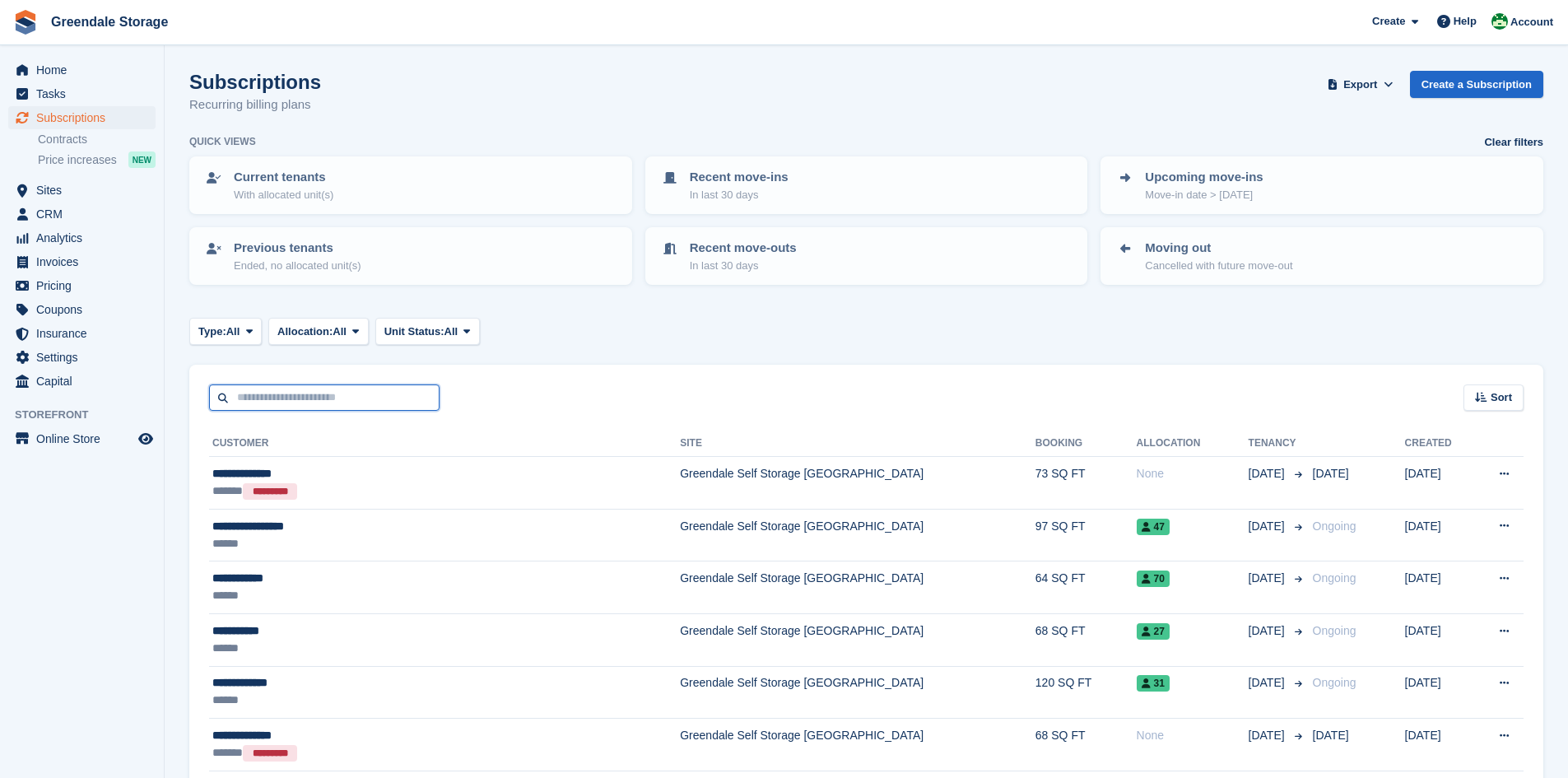
click at [238, 395] on input "text" at bounding box center [324, 398] width 231 height 27
type input "****"
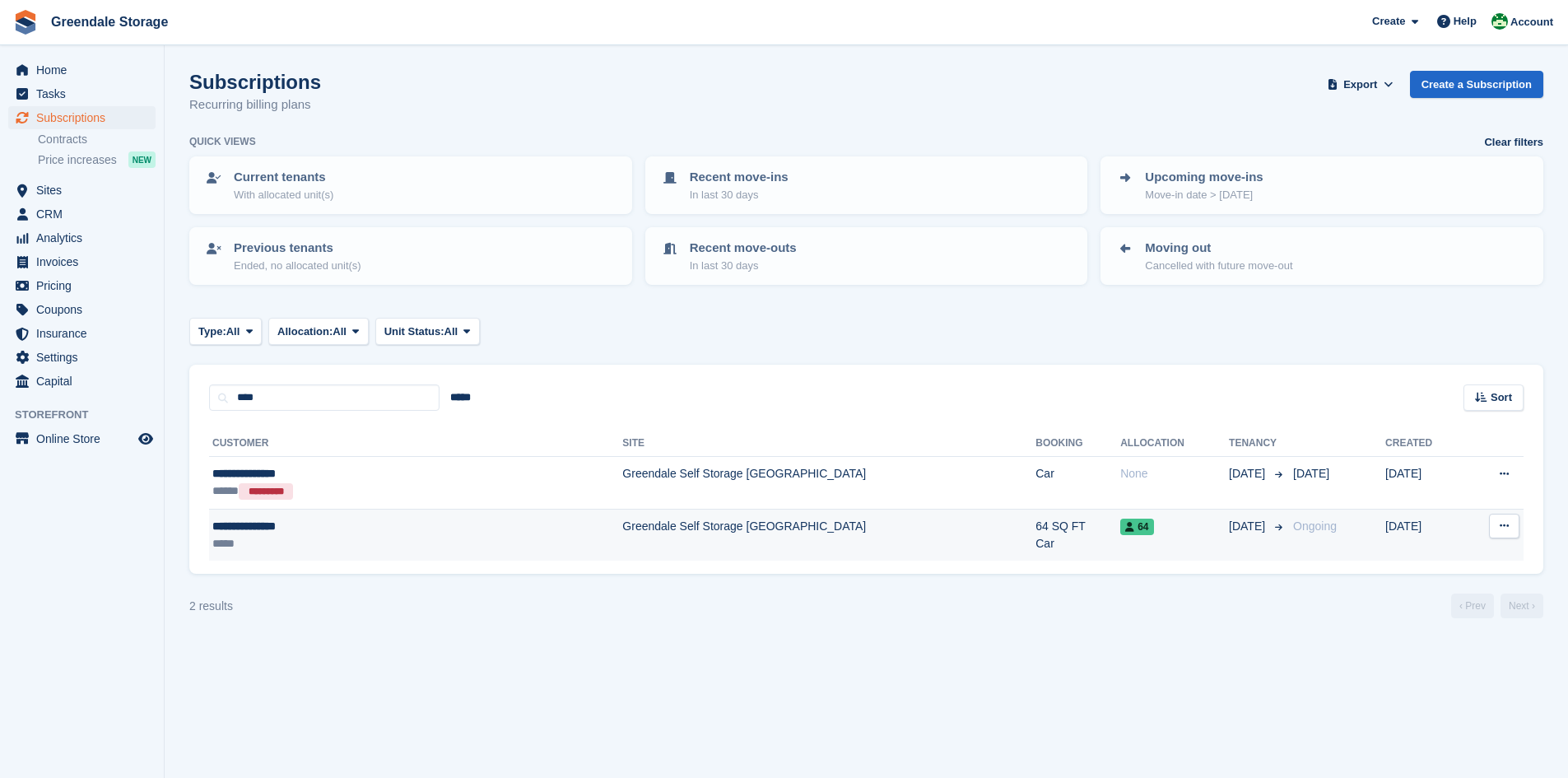
click at [1465, 534] on td "View customer Issue contract Cancel subscription" at bounding box center [1494, 535] width 59 height 52
click at [1501, 527] on icon at bounding box center [1504, 525] width 9 height 11
click at [1448, 560] on p "View customer" at bounding box center [1440, 559] width 143 height 22
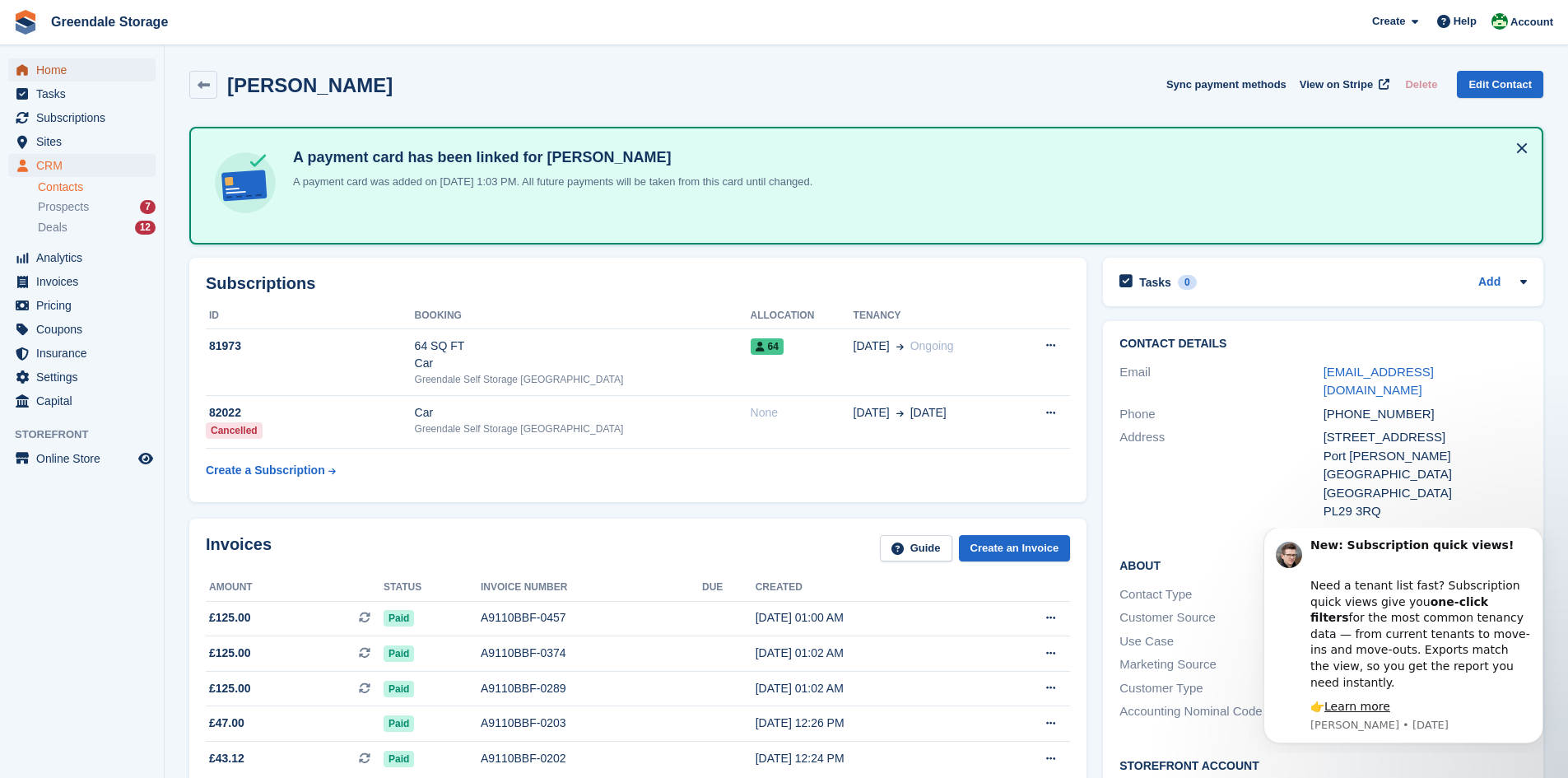
click at [50, 65] on span "Home" at bounding box center [85, 70] width 99 height 23
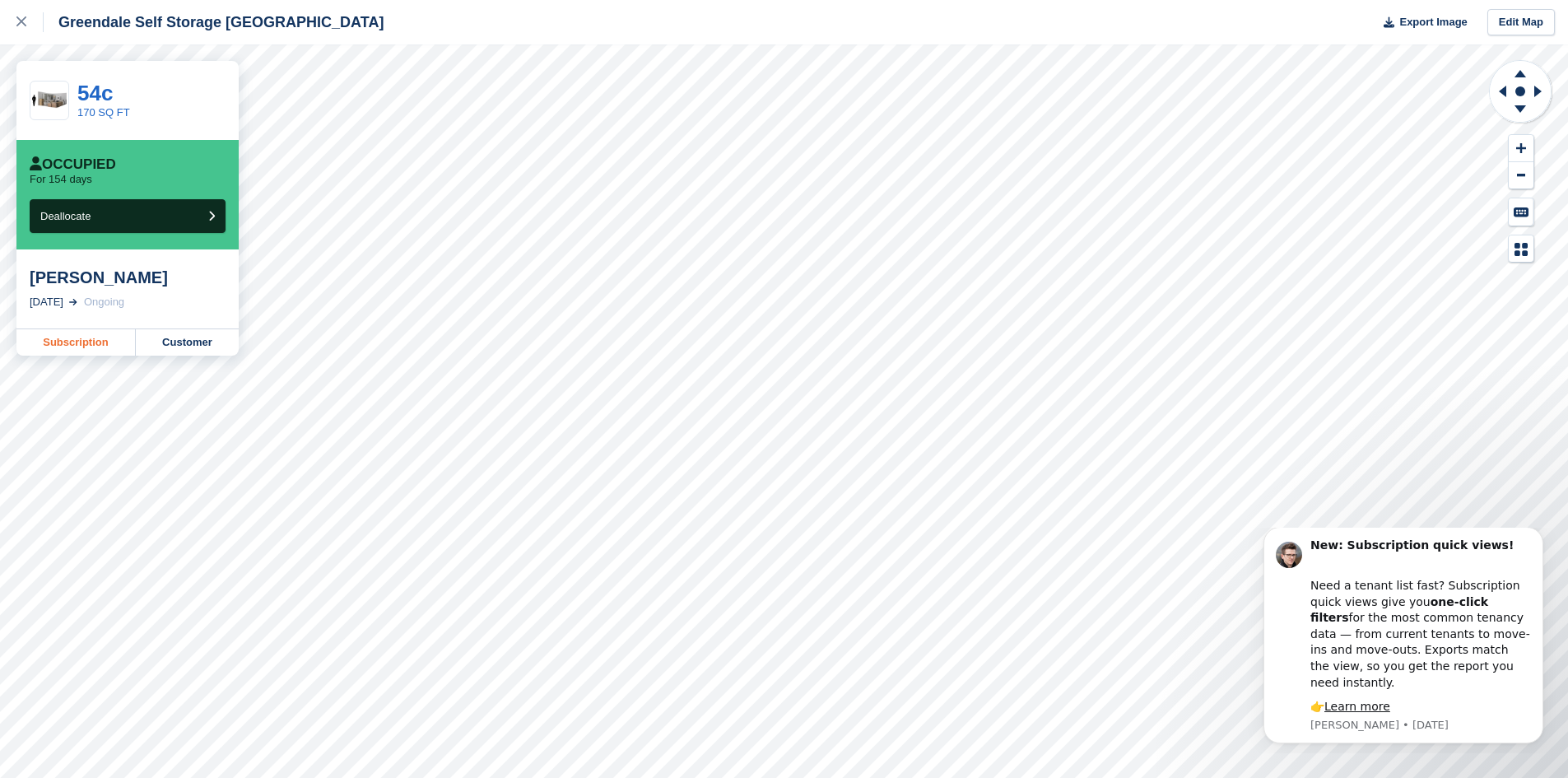
click at [65, 338] on link "Subscription" at bounding box center [76, 342] width 120 height 26
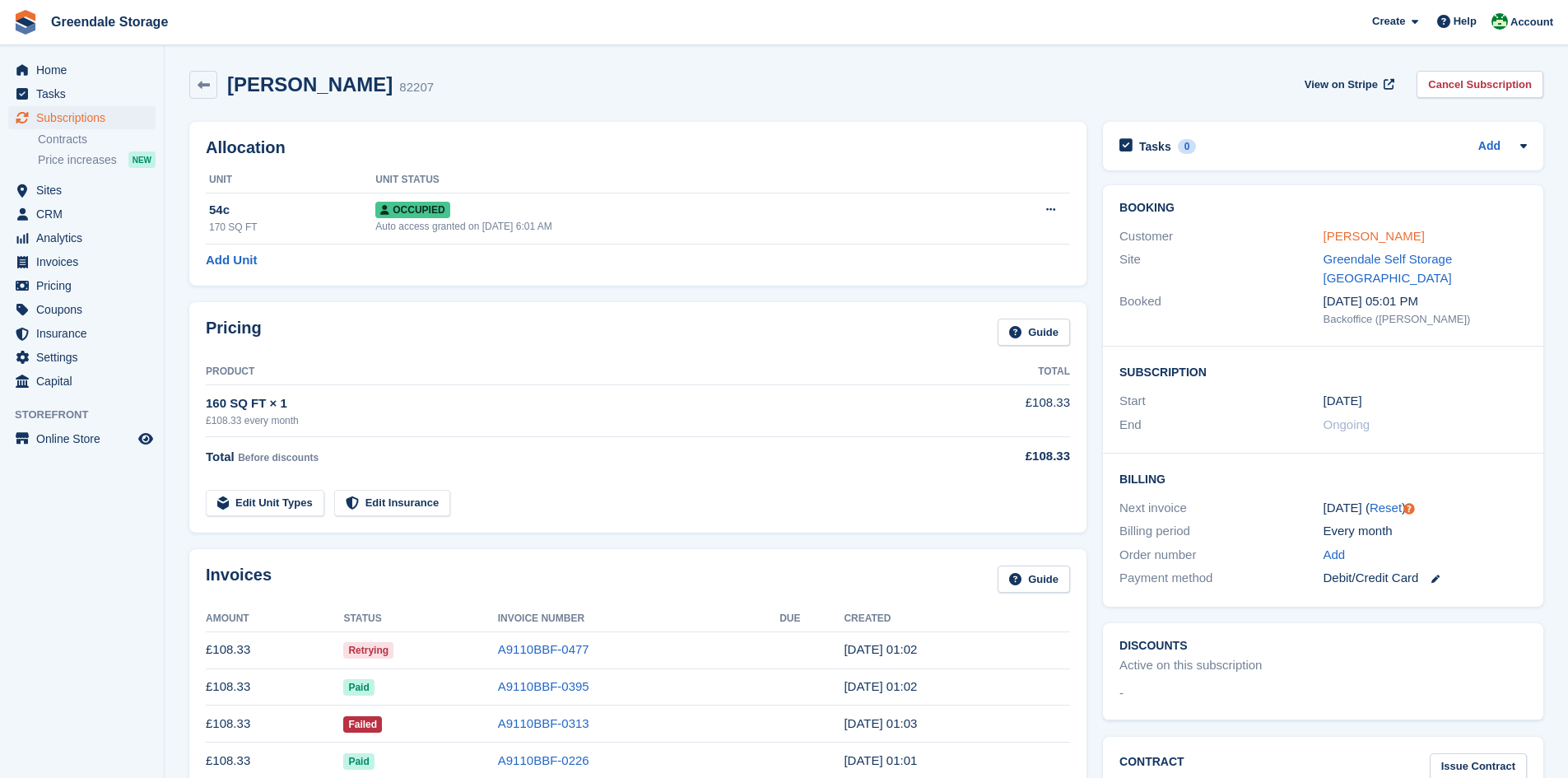
click at [1349, 237] on link "[PERSON_NAME]" at bounding box center [1374, 236] width 101 height 14
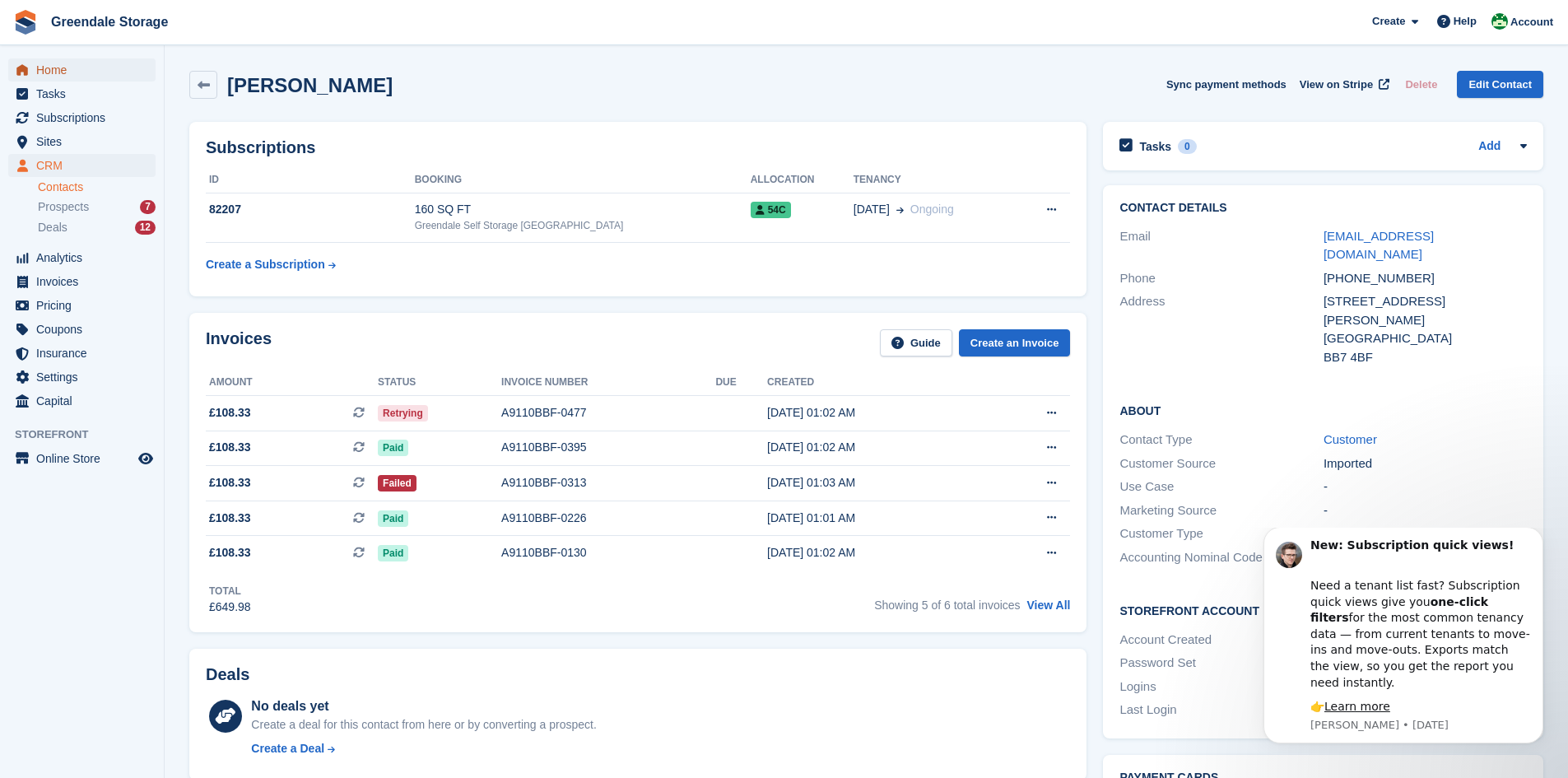
click at [48, 70] on span "Home" at bounding box center [85, 70] width 99 height 23
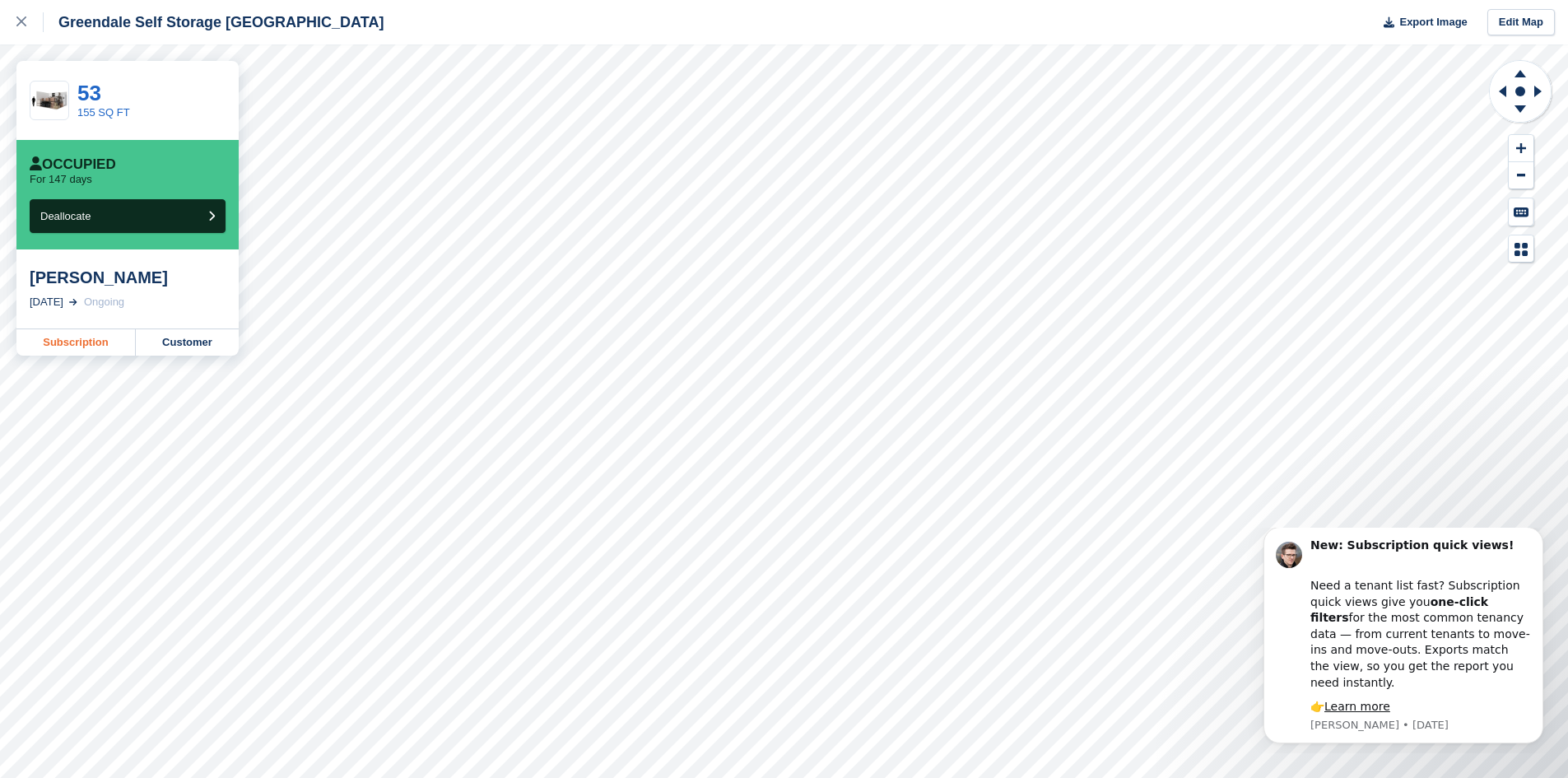
click at [79, 340] on link "Subscription" at bounding box center [76, 342] width 120 height 26
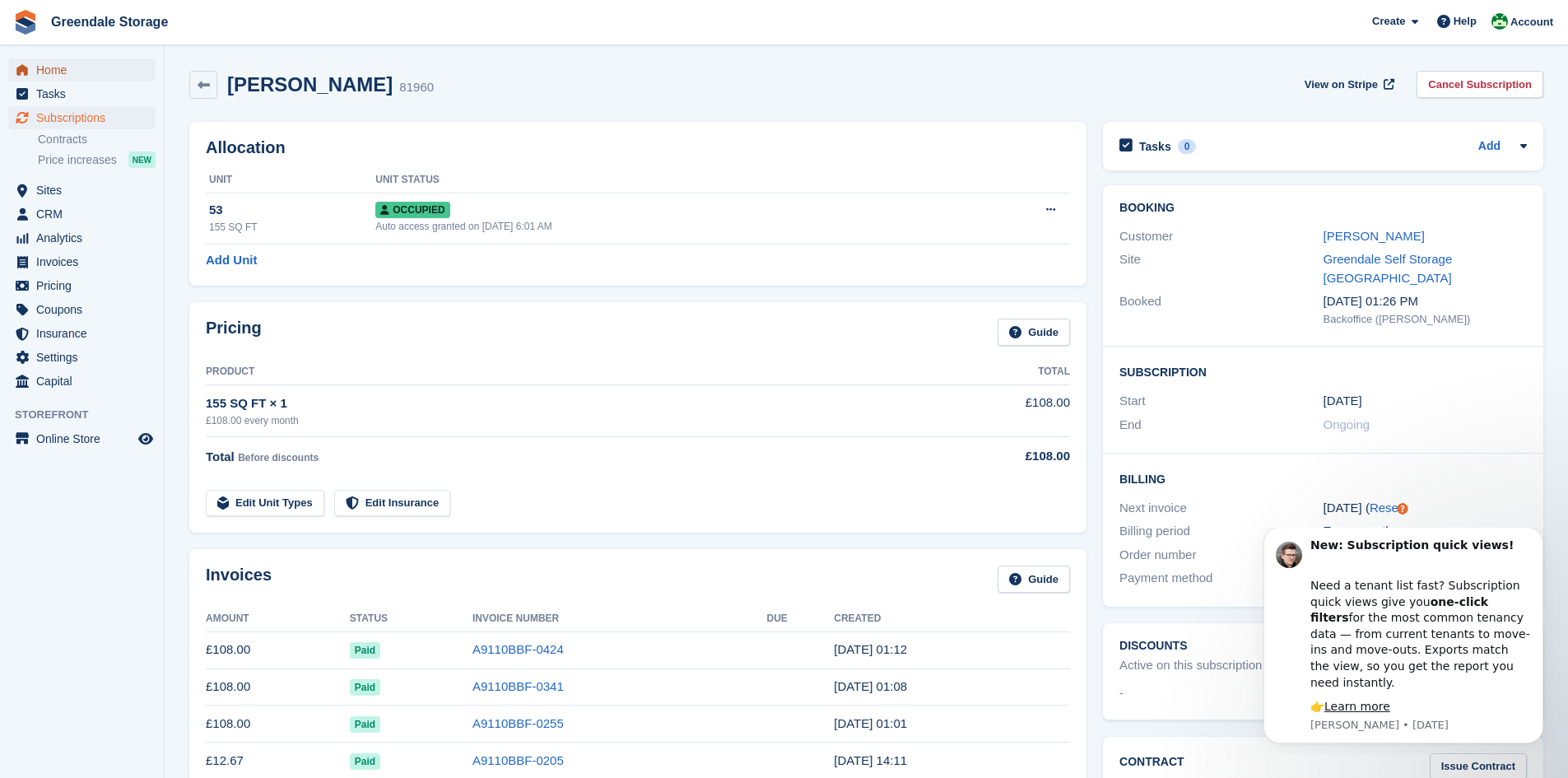
click at [54, 71] on span "Home" at bounding box center [85, 70] width 99 height 23
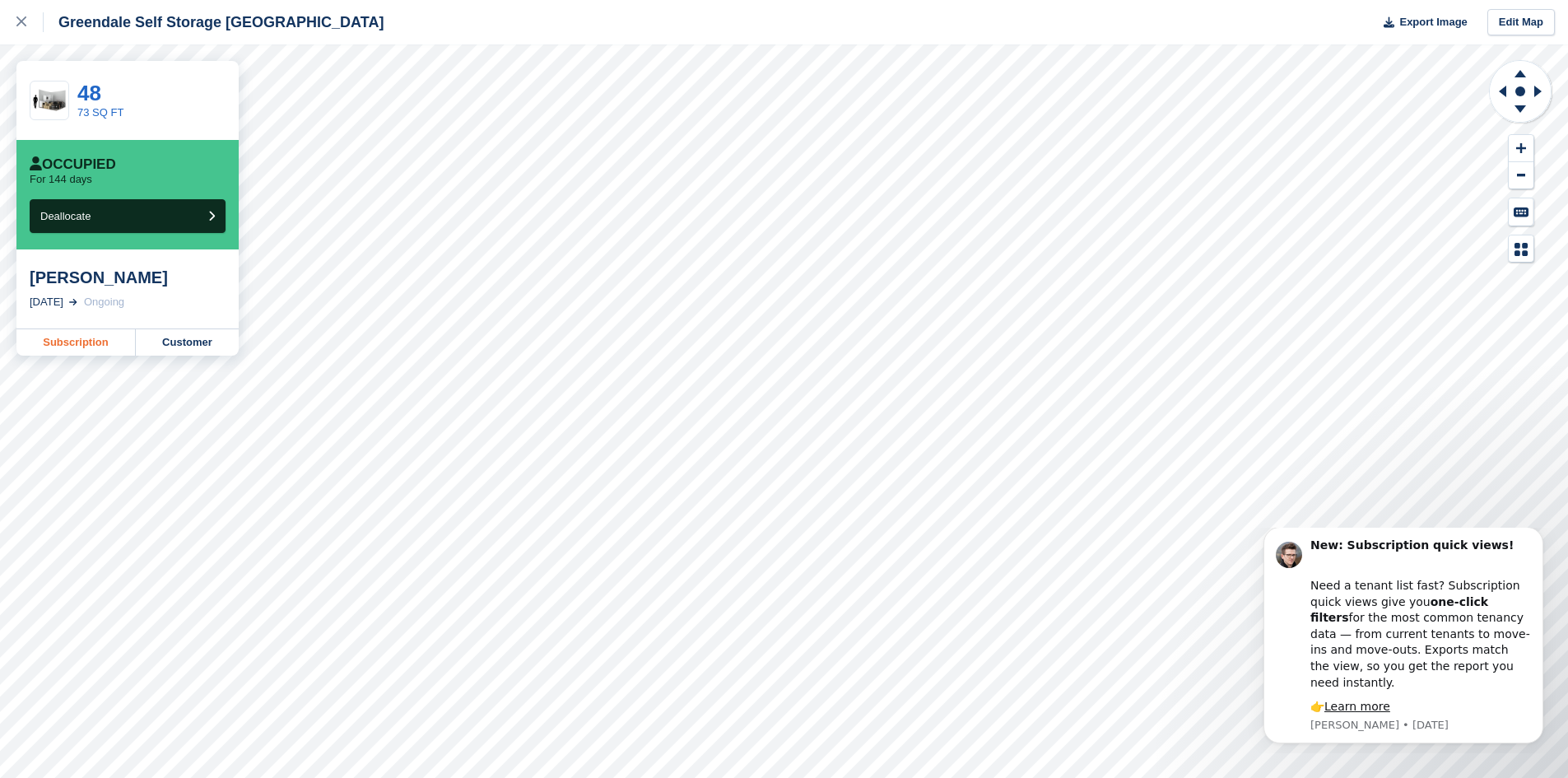
click at [100, 344] on link "Subscription" at bounding box center [76, 342] width 120 height 26
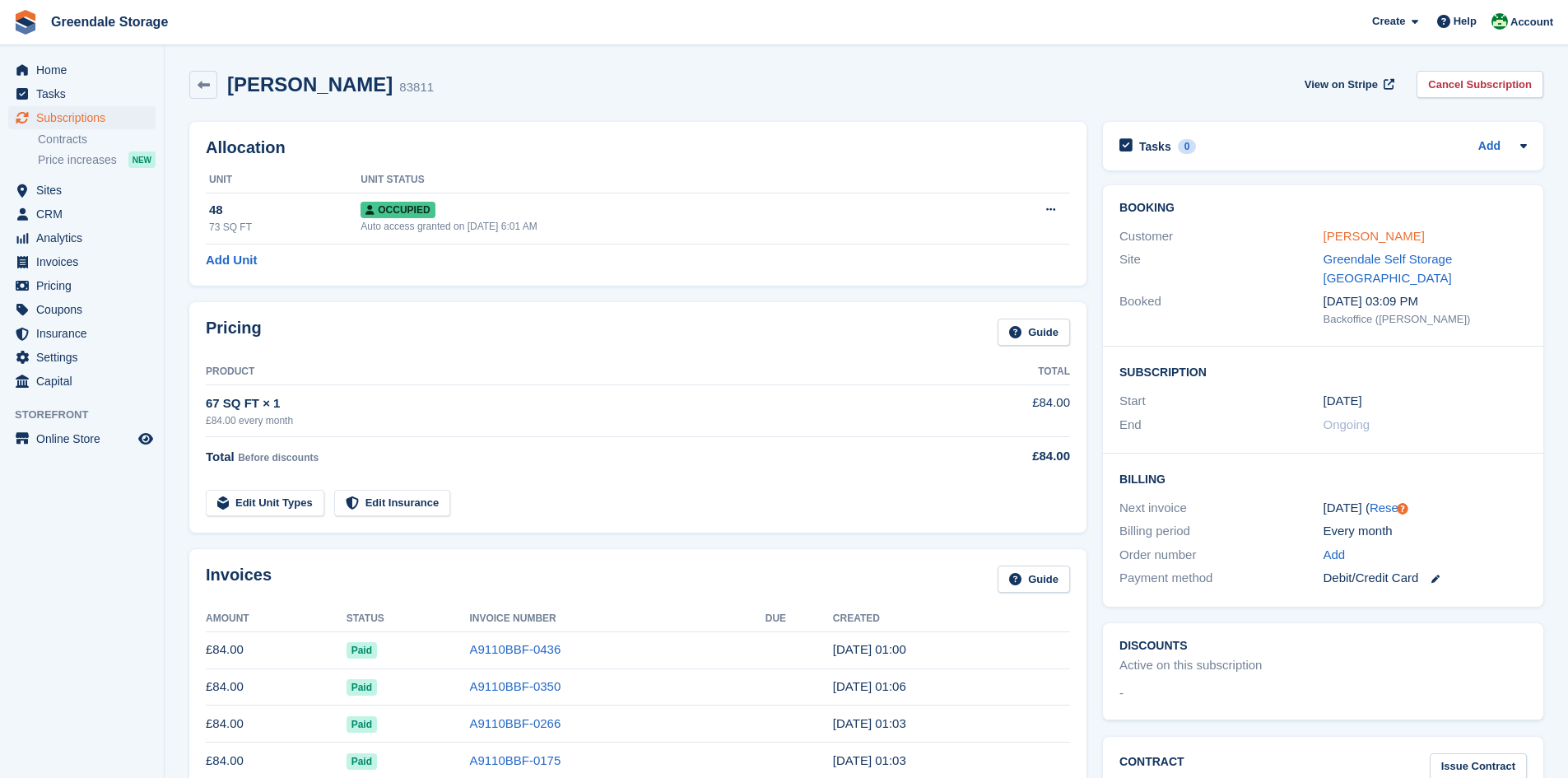
click at [1359, 234] on link "[PERSON_NAME]" at bounding box center [1374, 236] width 101 height 14
